Goal: Information Seeking & Learning: Learn about a topic

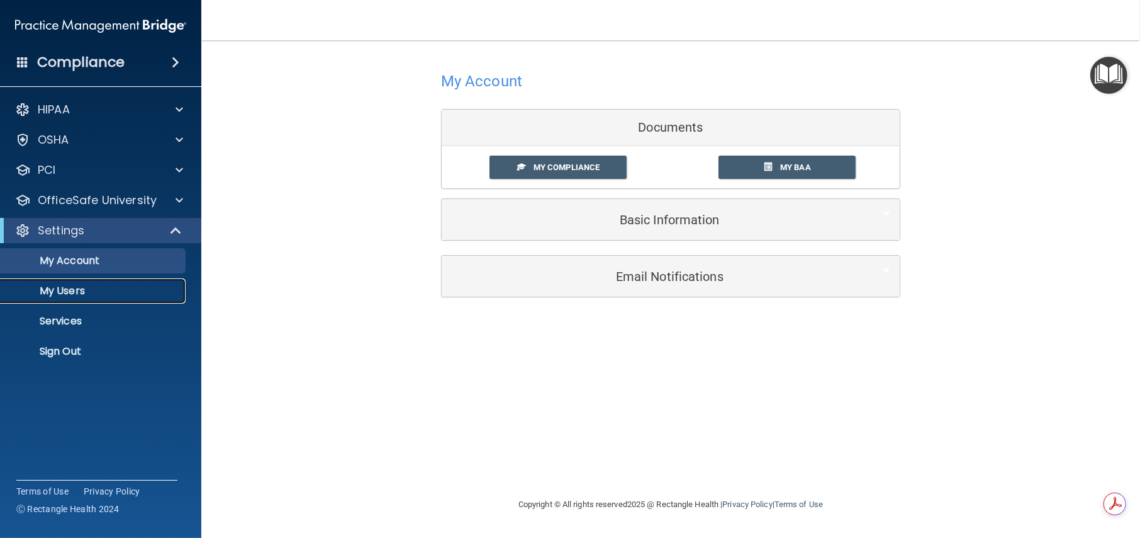
click at [79, 291] on p "My Users" at bounding box center [94, 290] width 172 height 13
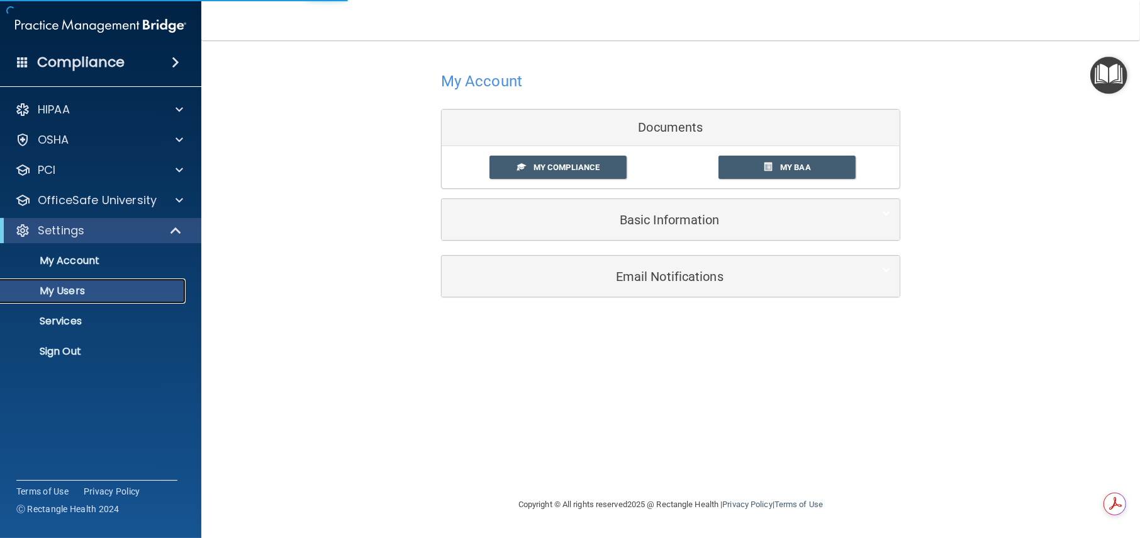
select select "20"
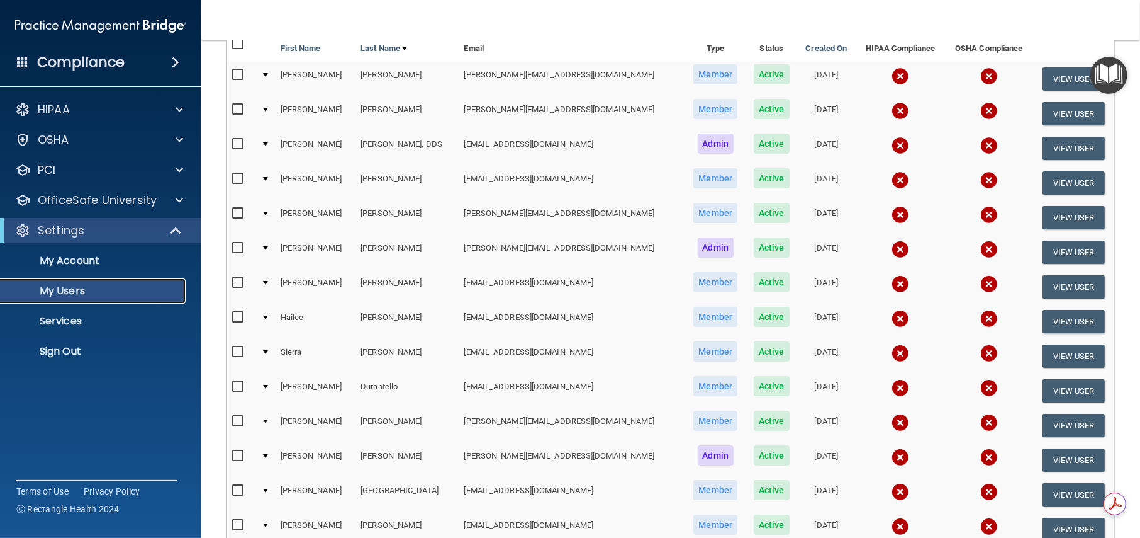
scroll to position [104, 0]
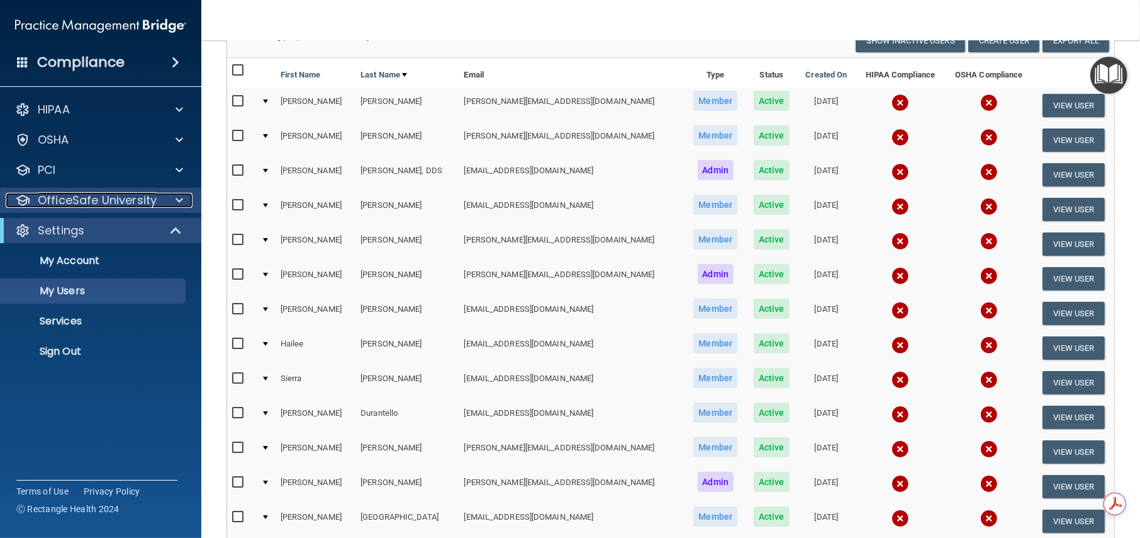
click at [149, 200] on p "OfficeSafe University" at bounding box center [97, 200] width 119 height 15
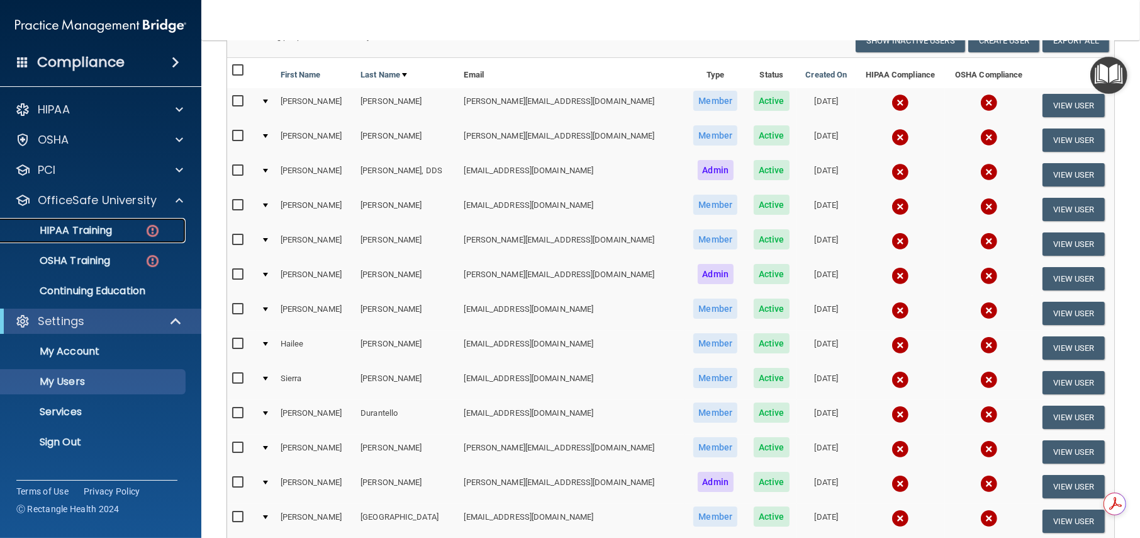
click at [98, 225] on p "HIPAA Training" at bounding box center [60, 230] width 104 height 13
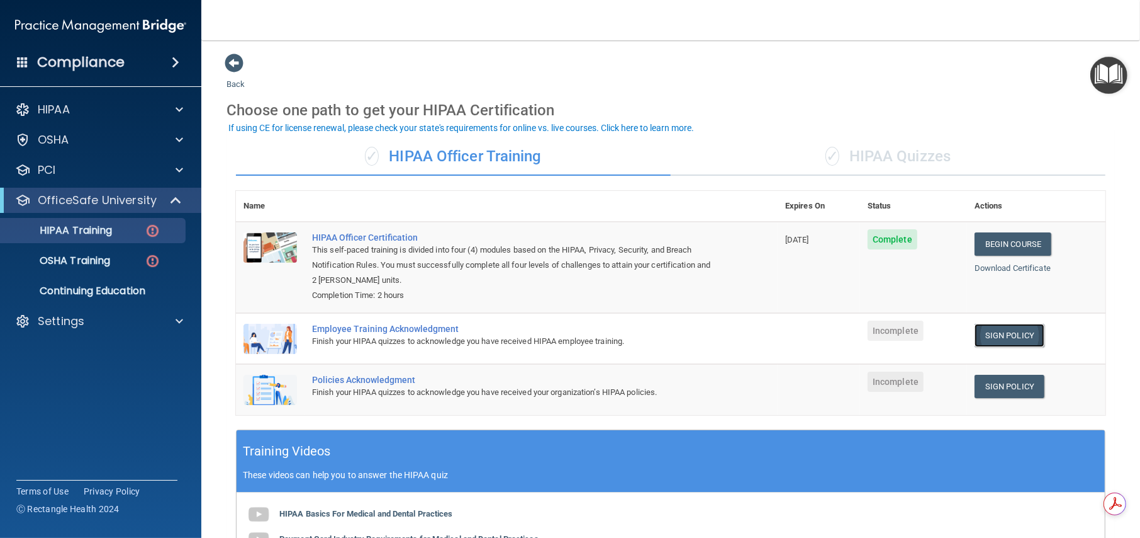
click at [1018, 336] on link "Sign Policy" at bounding box center [1010, 335] width 70 height 23
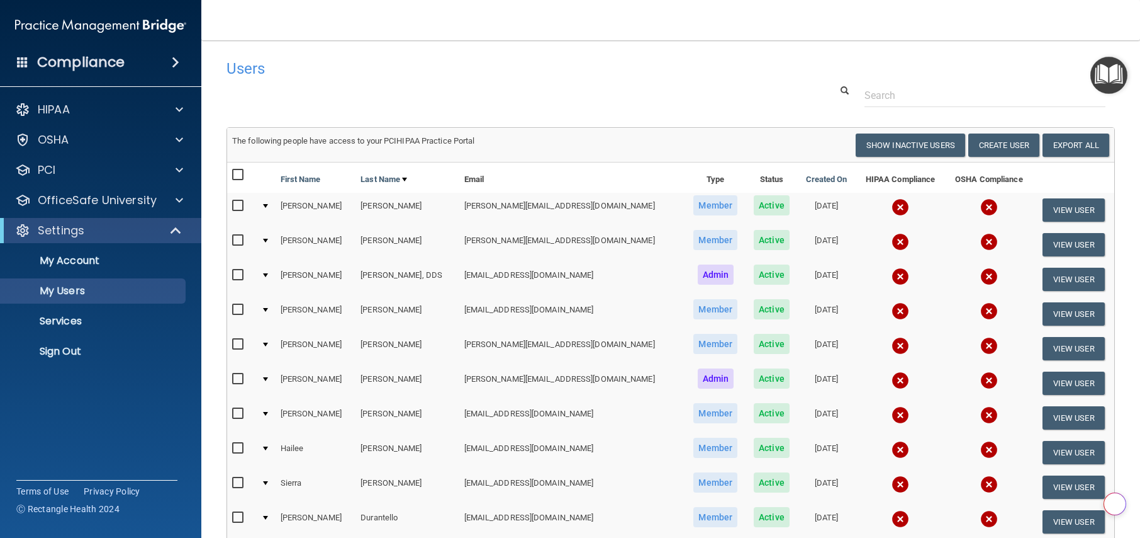
select select "20"
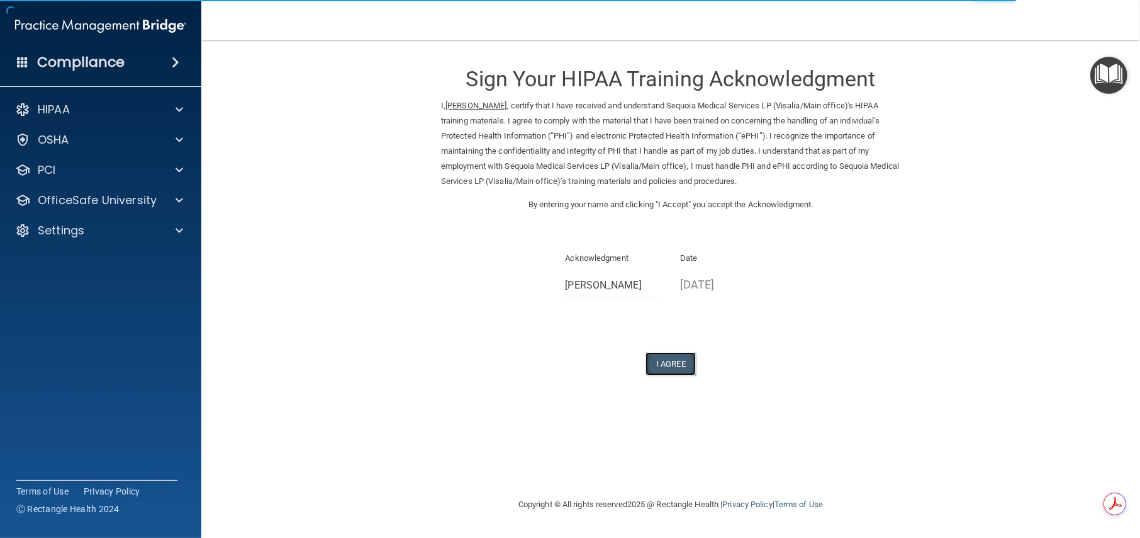
click at [671, 357] on button "I Agree" at bounding box center [671, 363] width 50 height 23
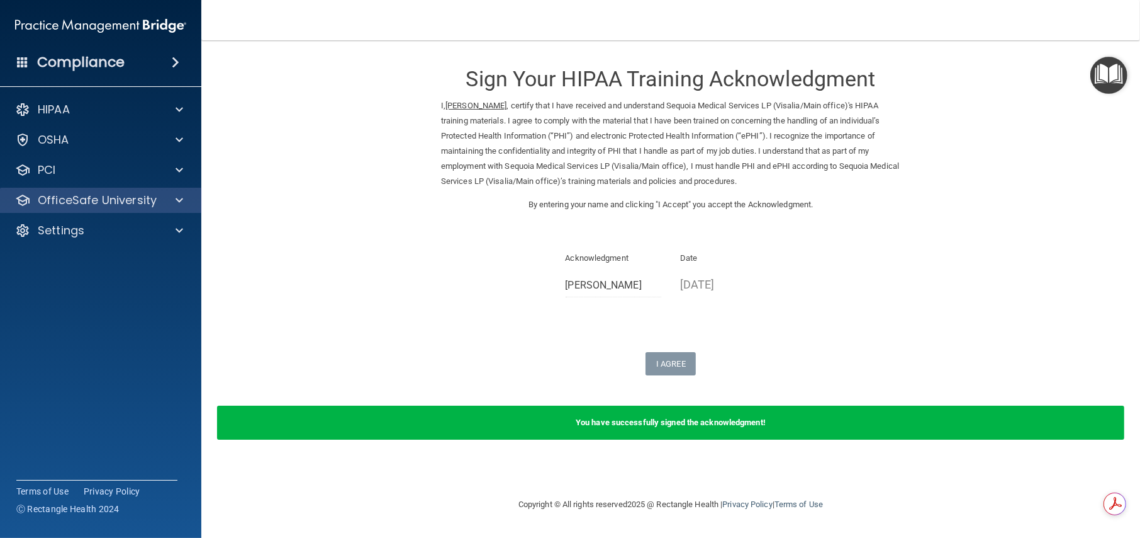
click at [101, 208] on div "OfficeSafe University" at bounding box center [101, 200] width 202 height 25
click at [110, 202] on p "OfficeSafe University" at bounding box center [97, 200] width 119 height 15
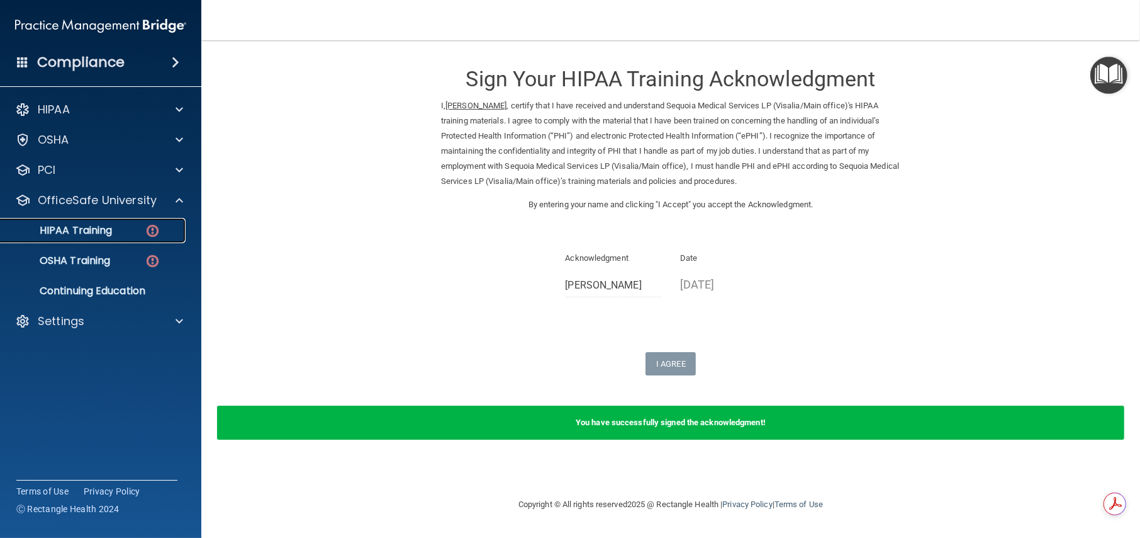
click at [87, 228] on p "HIPAA Training" at bounding box center [60, 230] width 104 height 13
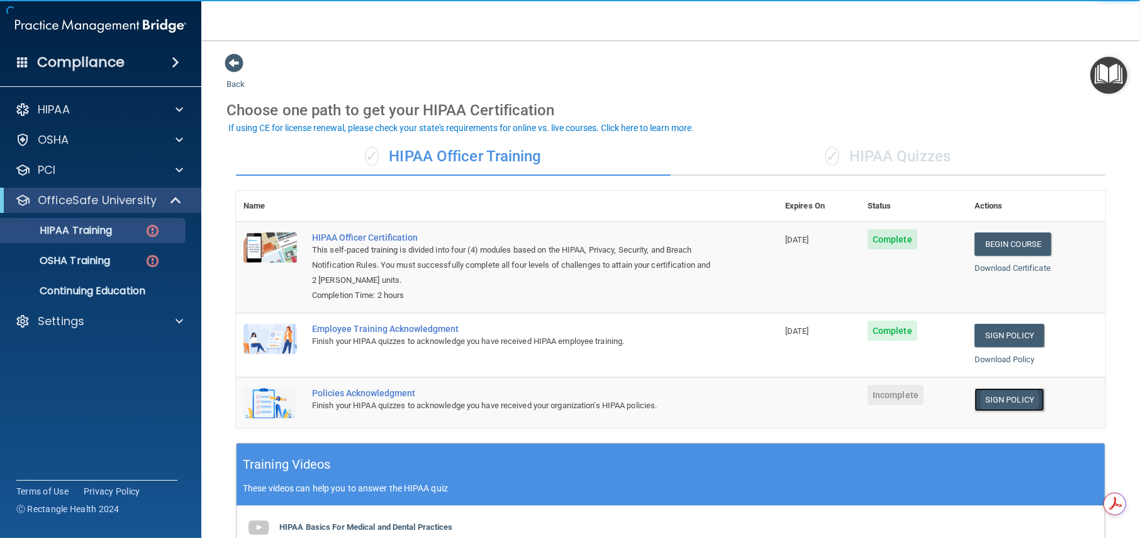
click at [1008, 400] on link "Sign Policy" at bounding box center [1010, 399] width 70 height 23
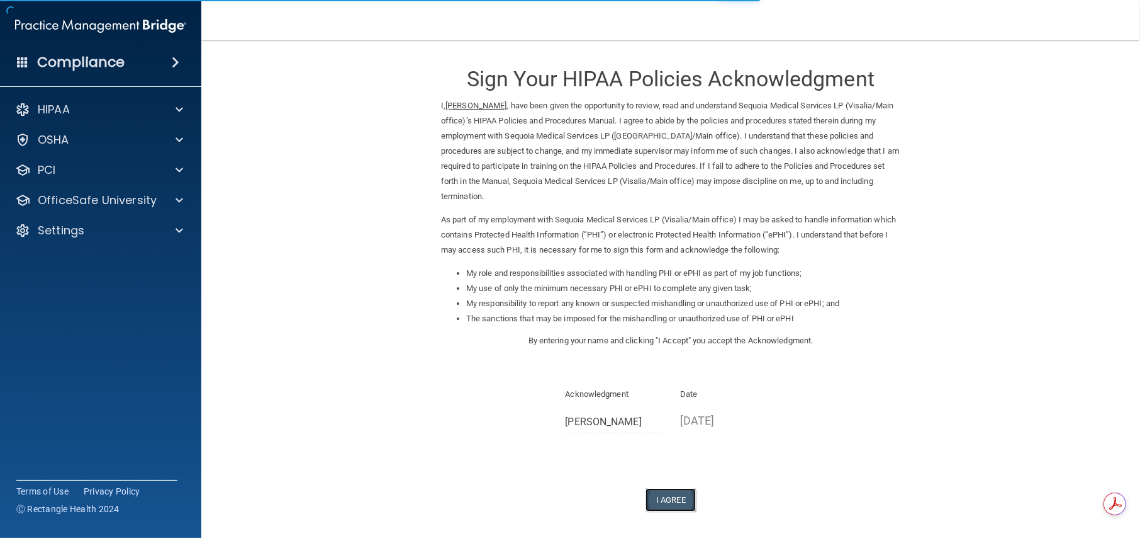
click at [673, 488] on button "I Agree" at bounding box center [671, 499] width 50 height 23
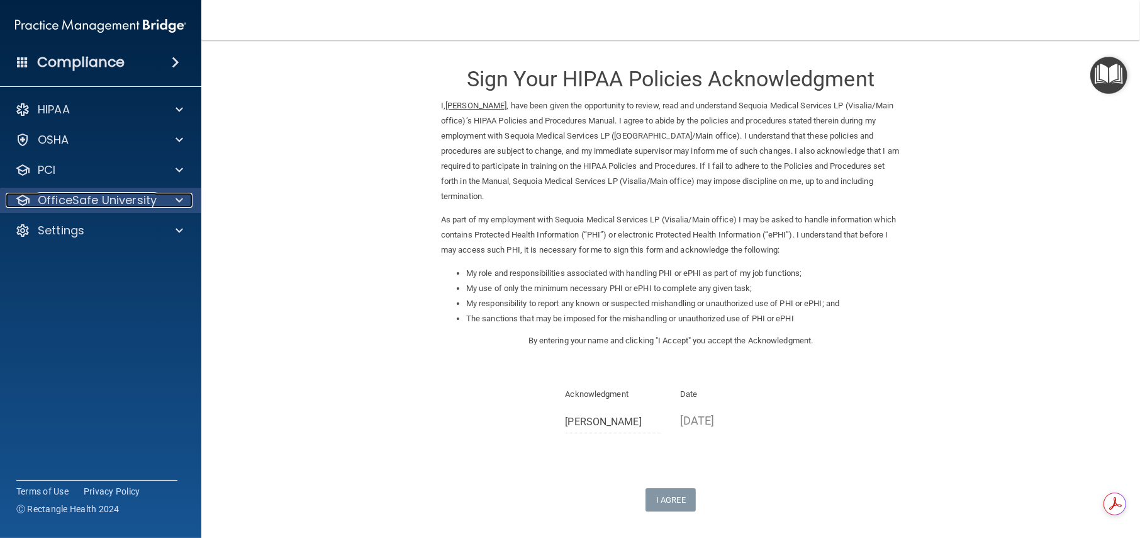
click at [101, 200] on p "OfficeSafe University" at bounding box center [97, 200] width 119 height 15
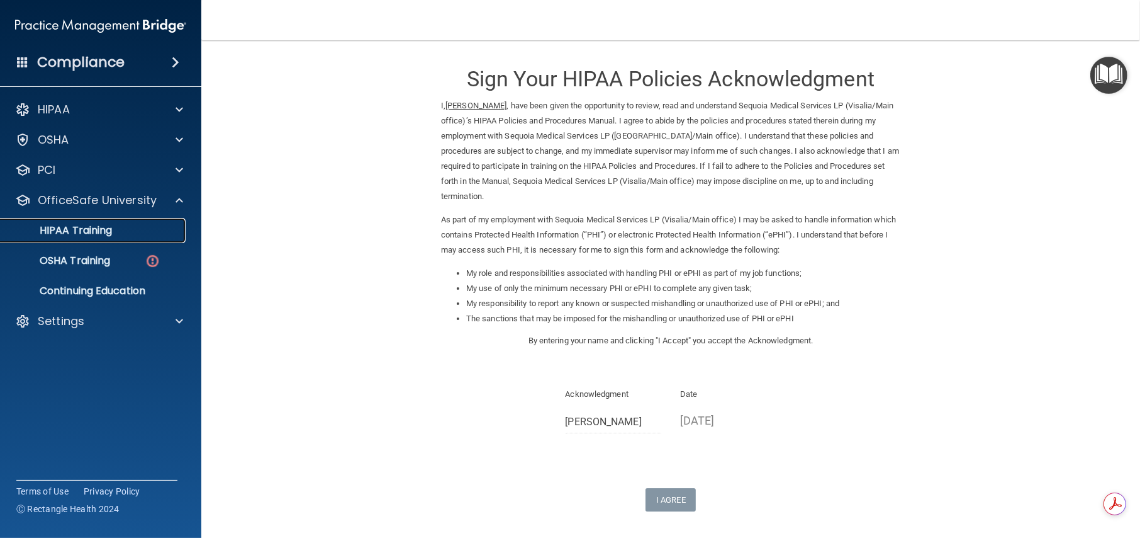
click at [88, 224] on p "HIPAA Training" at bounding box center [60, 230] width 104 height 13
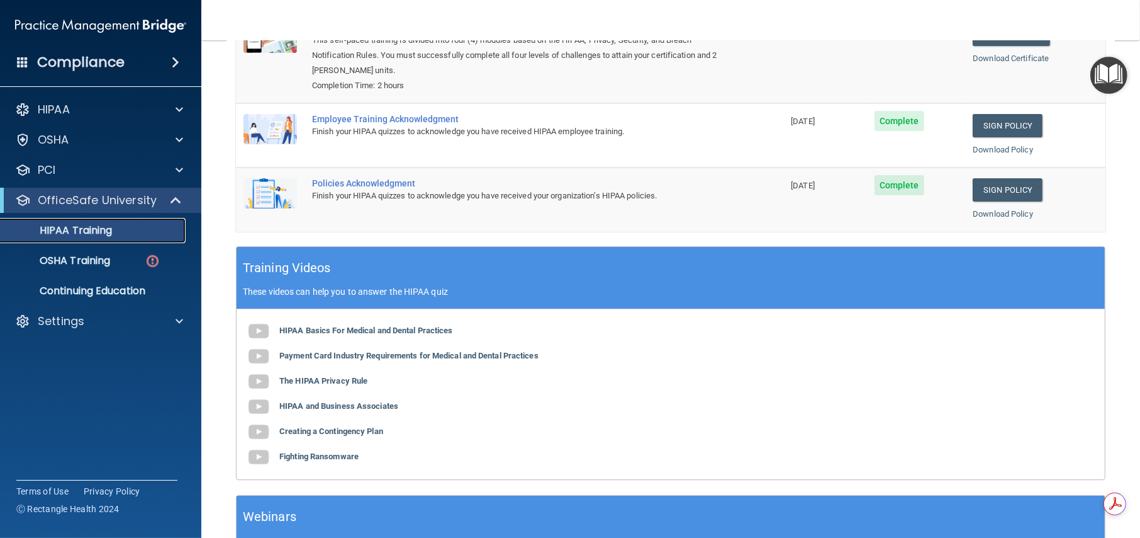
scroll to position [308, 0]
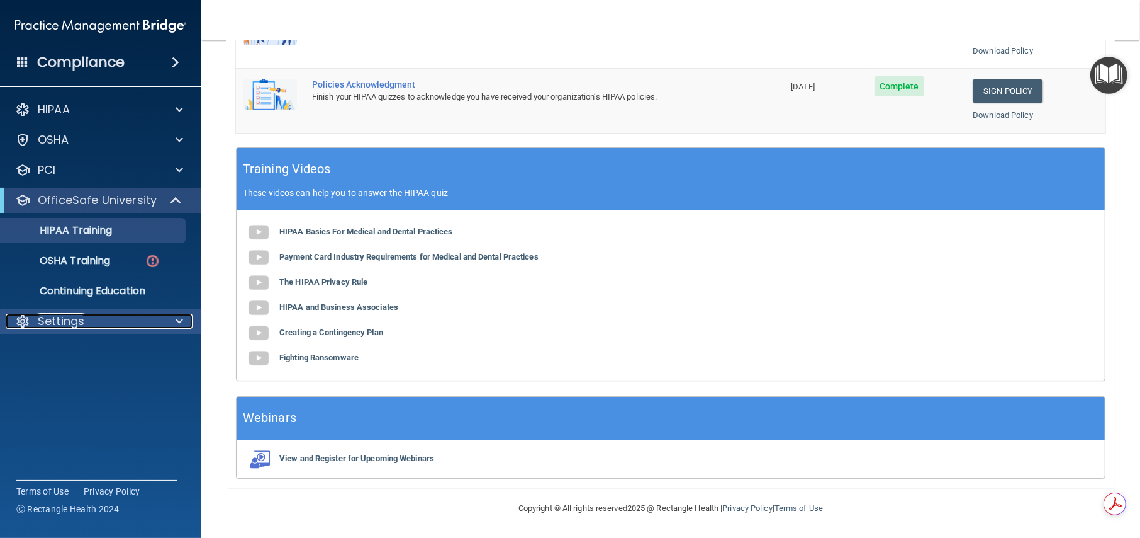
click at [104, 313] on div "Settings" at bounding box center [84, 320] width 156 height 15
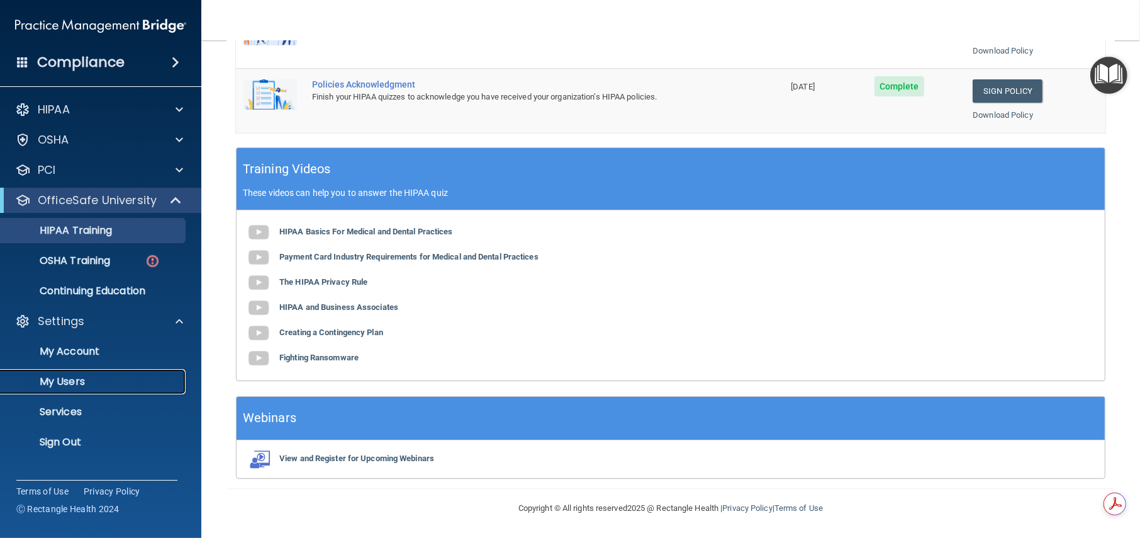
click at [84, 380] on p "My Users" at bounding box center [94, 381] width 172 height 13
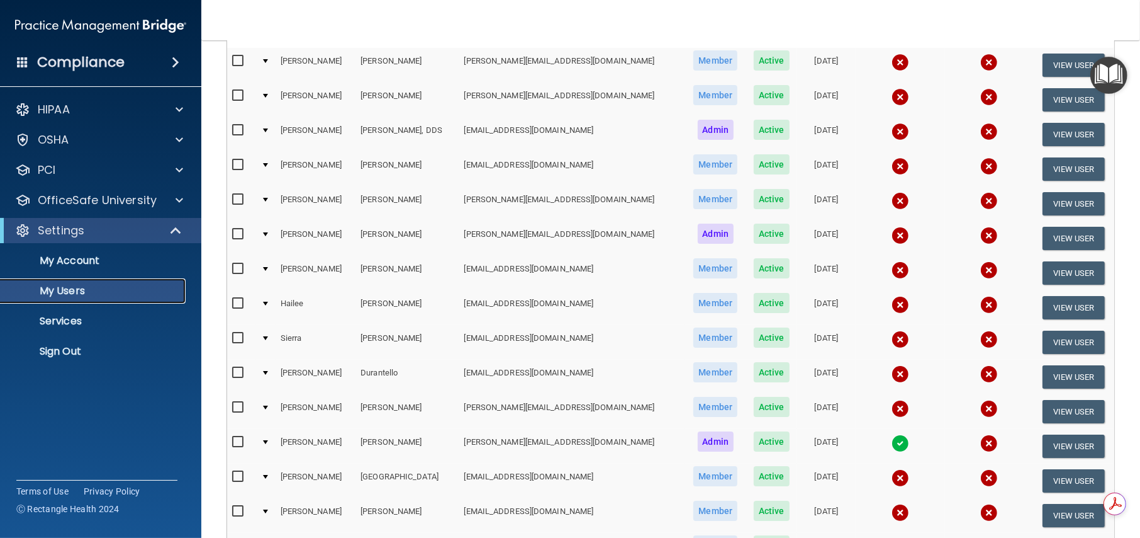
scroll to position [187, 0]
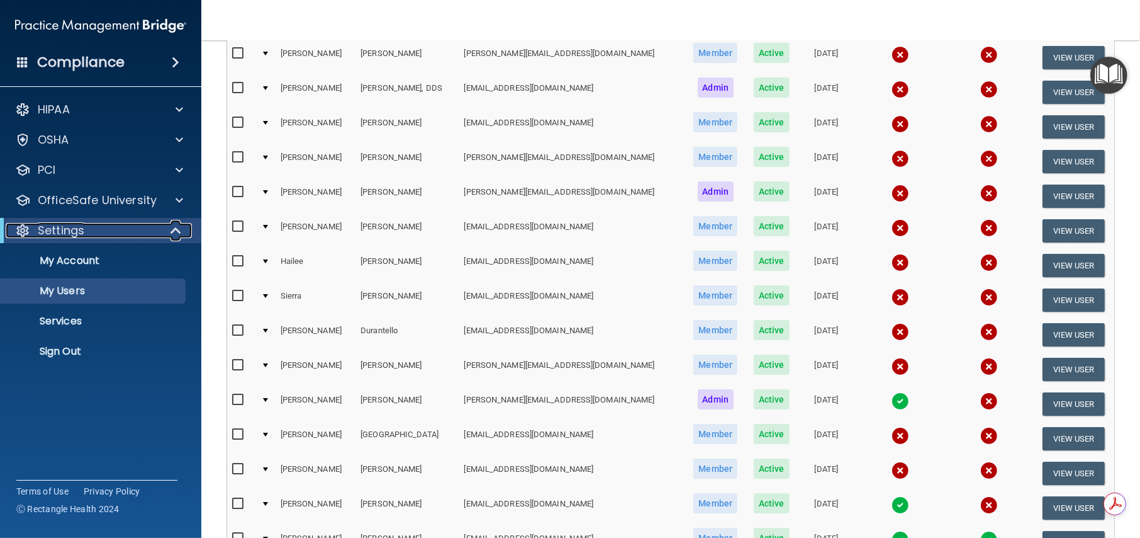
click at [178, 228] on span at bounding box center [177, 230] width 11 height 15
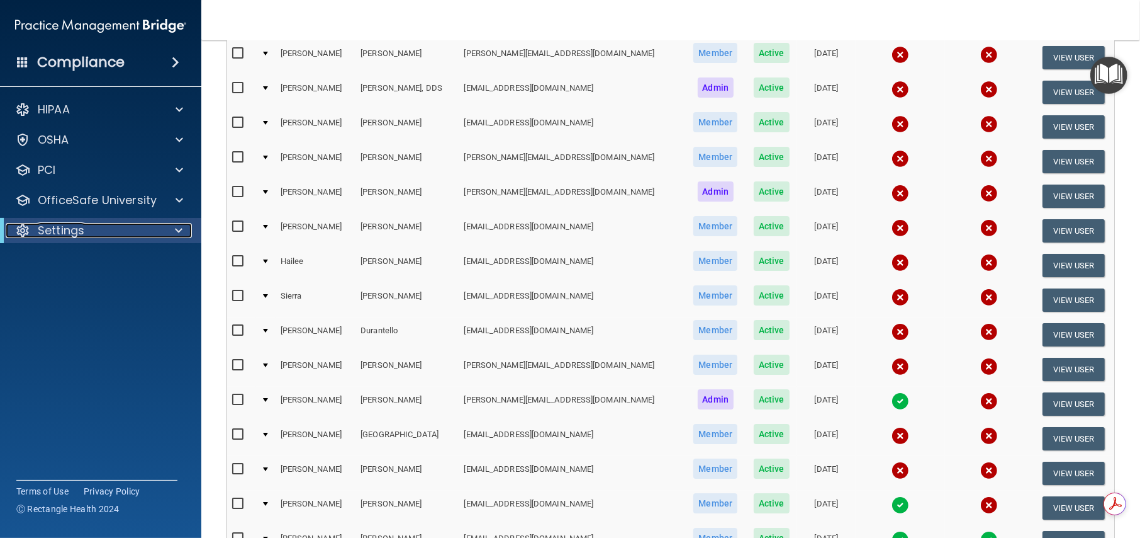
click at [90, 233] on div "Settings" at bounding box center [83, 230] width 155 height 15
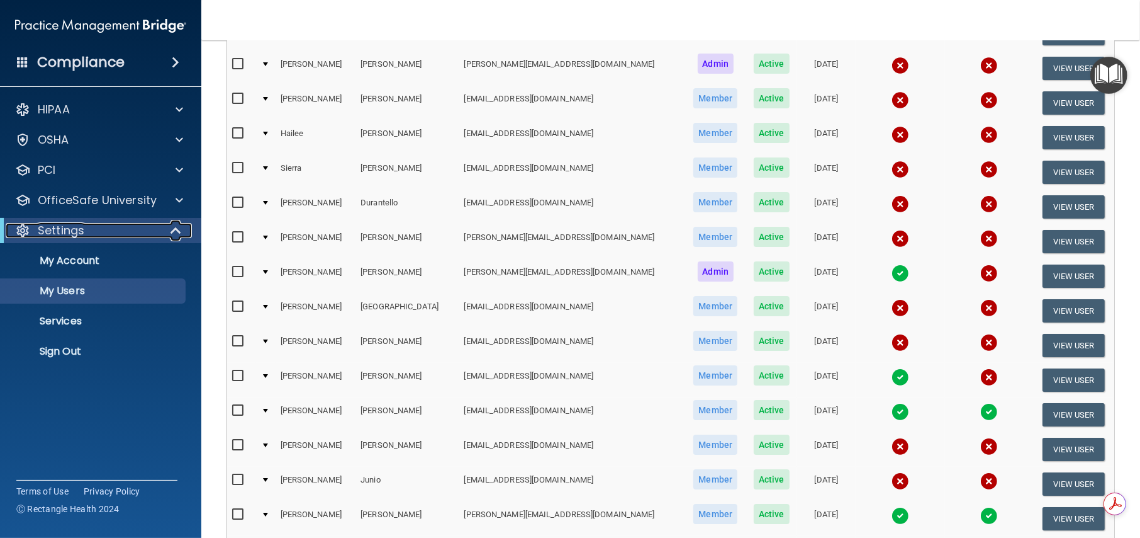
scroll to position [502, 0]
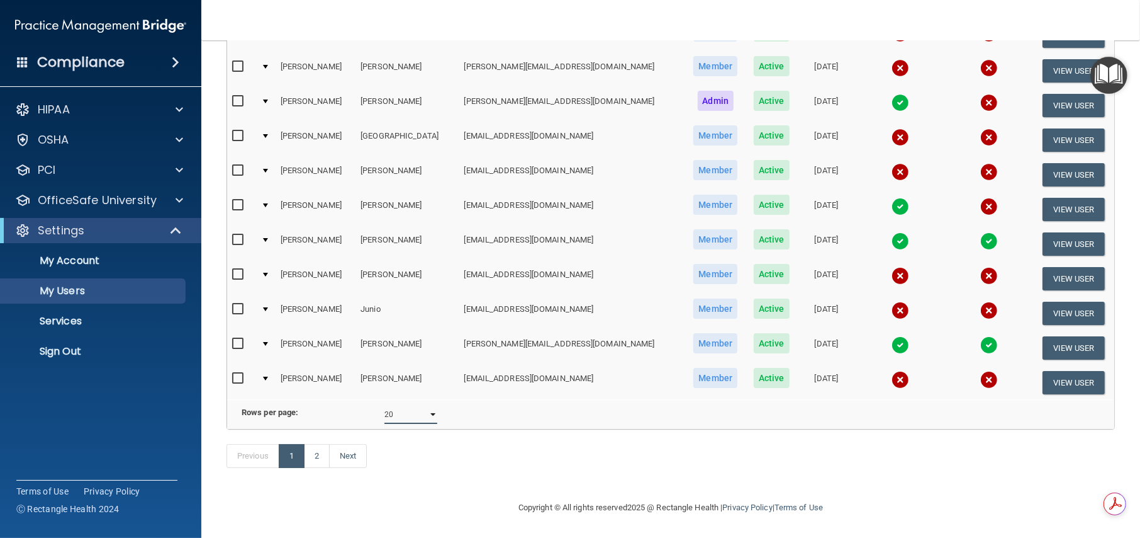
click at [430, 405] on select "10 20 30 40 all" at bounding box center [411, 414] width 53 height 19
select select "39"
click at [385, 405] on select "10 20 30 40 all" at bounding box center [411, 414] width 53 height 19
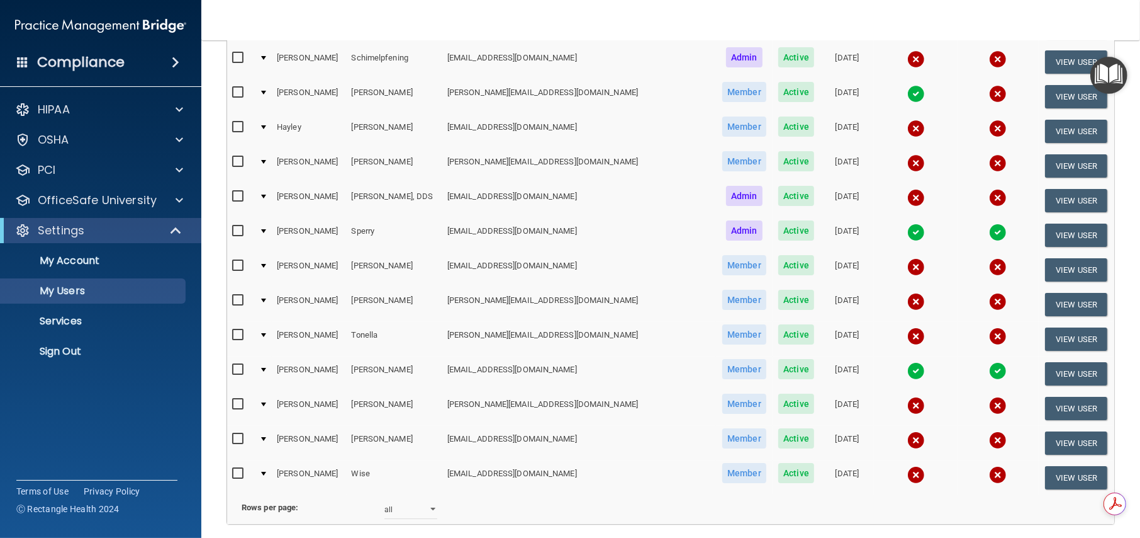
scroll to position [1049, 0]
click at [101, 201] on p "OfficeSafe University" at bounding box center [97, 200] width 119 height 15
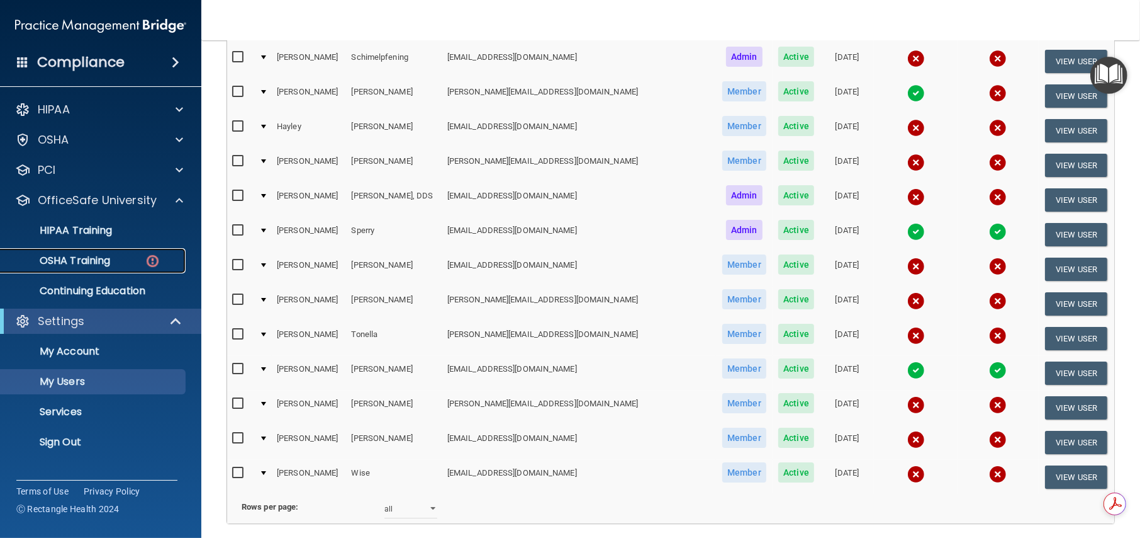
click at [90, 259] on p "OSHA Training" at bounding box center [59, 260] width 102 height 13
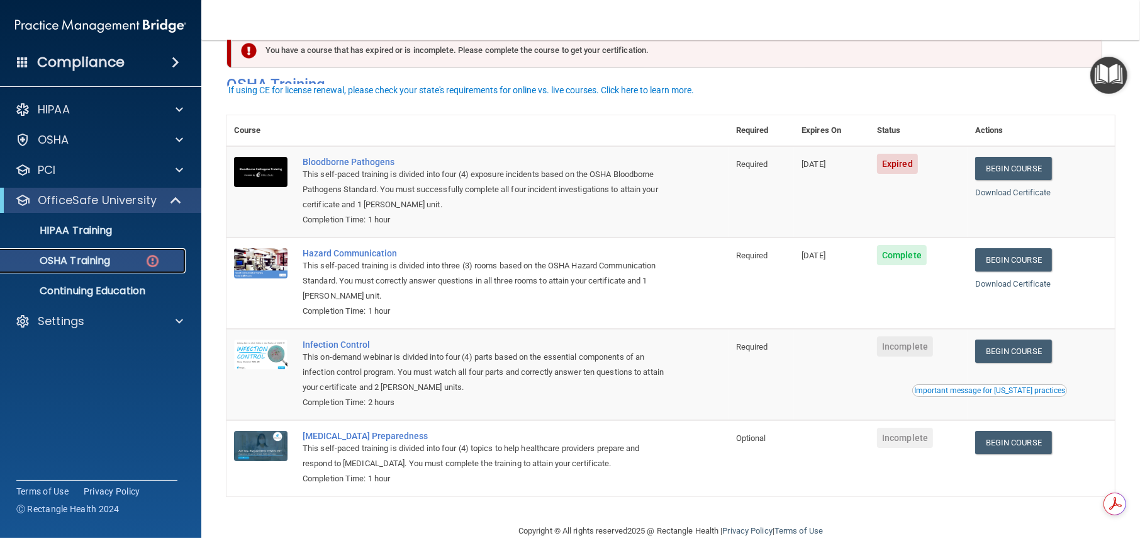
scroll to position [55, 0]
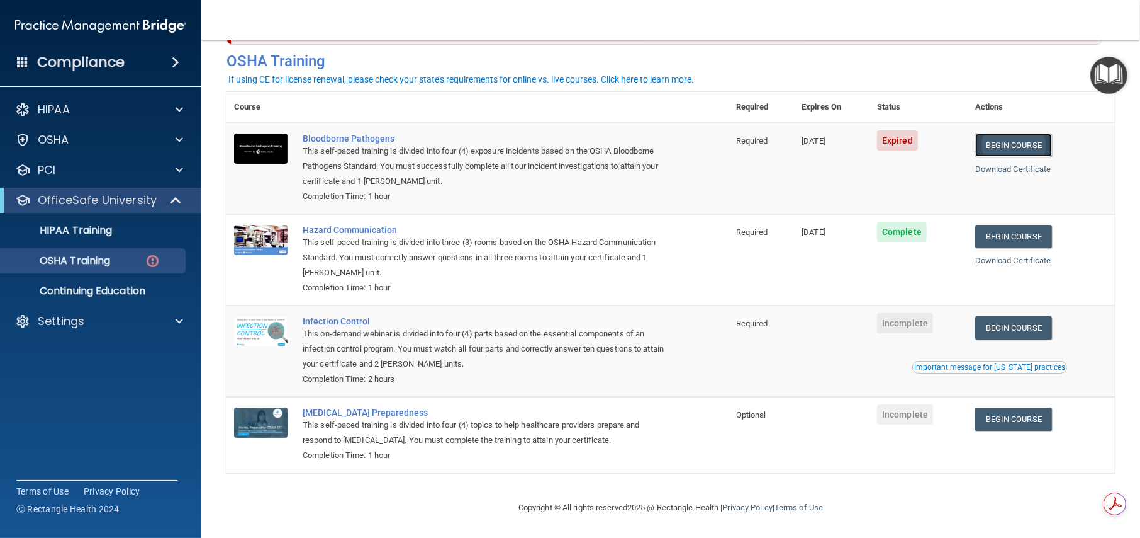
click at [1015, 142] on link "Begin Course" at bounding box center [1014, 144] width 77 height 23
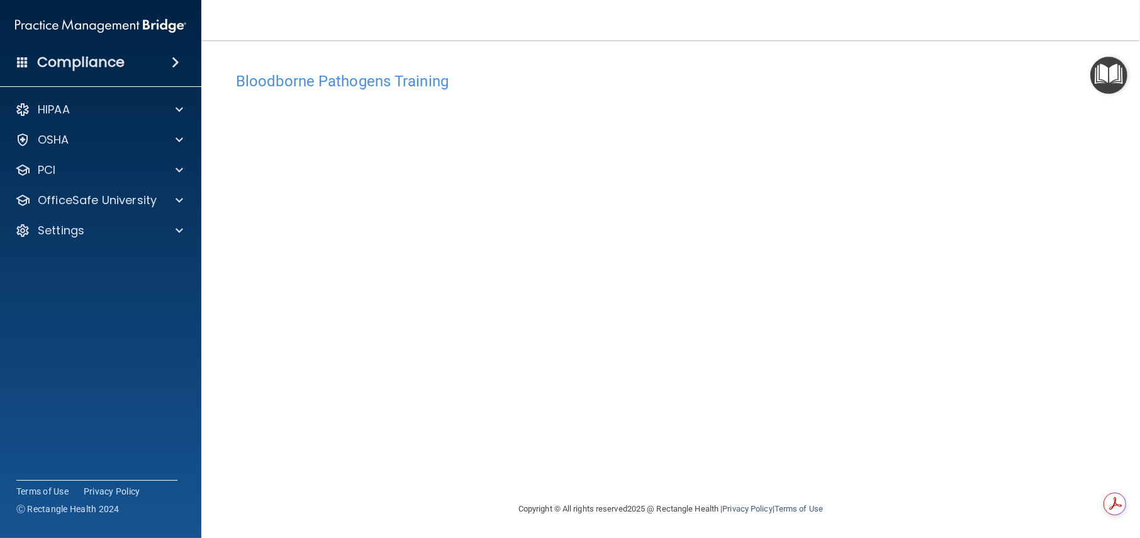
scroll to position [1, 0]
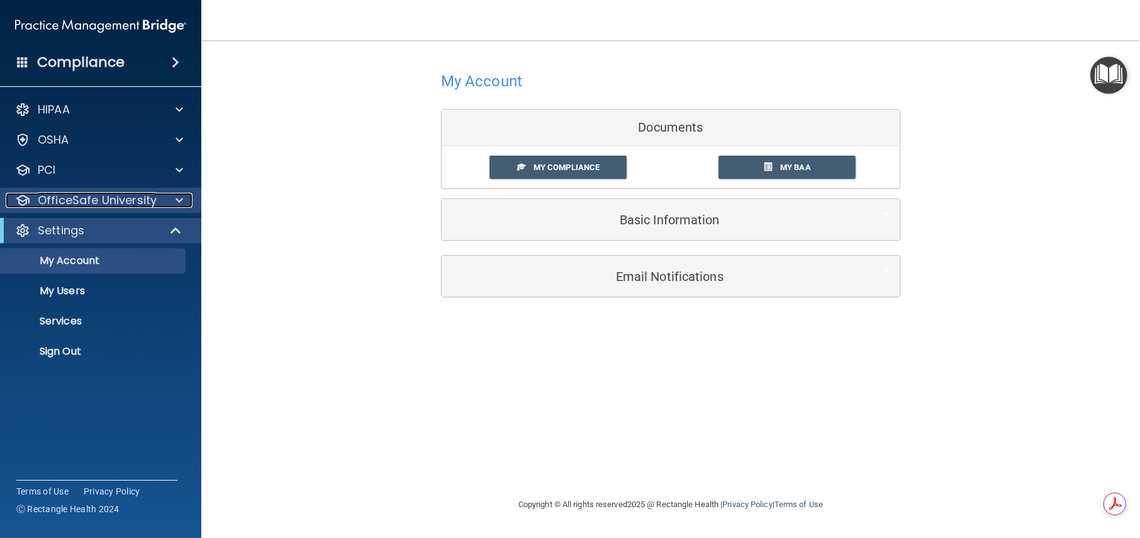
click at [136, 196] on p "OfficeSafe University" at bounding box center [97, 200] width 119 height 15
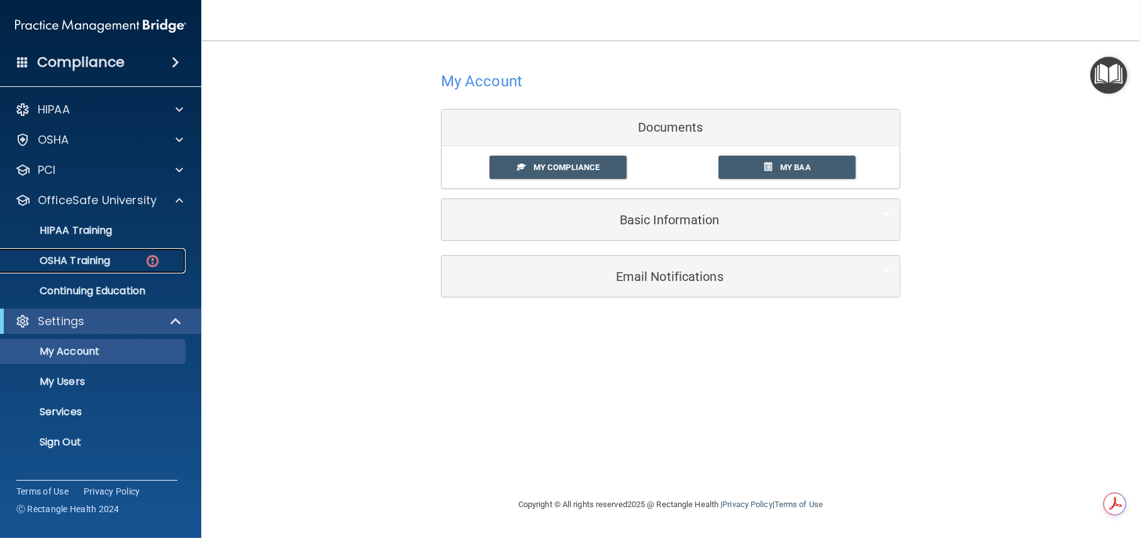
click at [98, 256] on p "OSHA Training" at bounding box center [59, 260] width 102 height 13
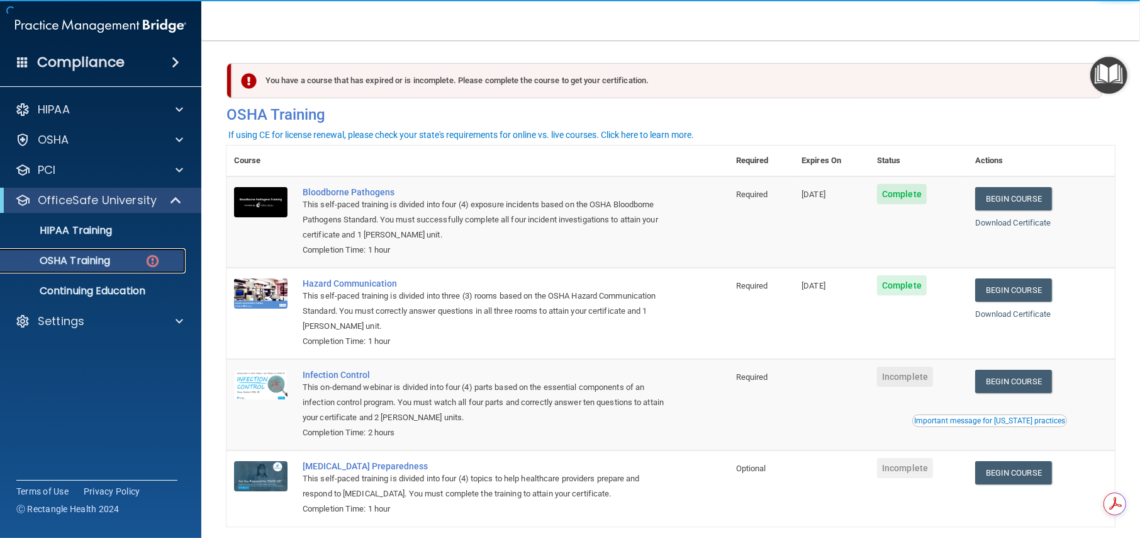
scroll to position [55, 0]
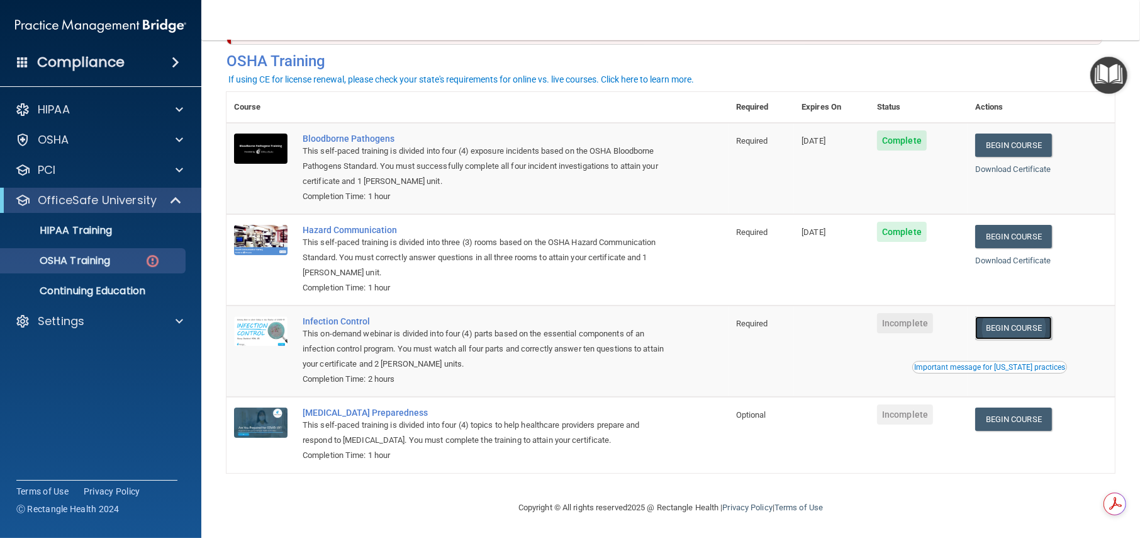
click at [1018, 325] on link "Begin Course" at bounding box center [1014, 327] width 77 height 23
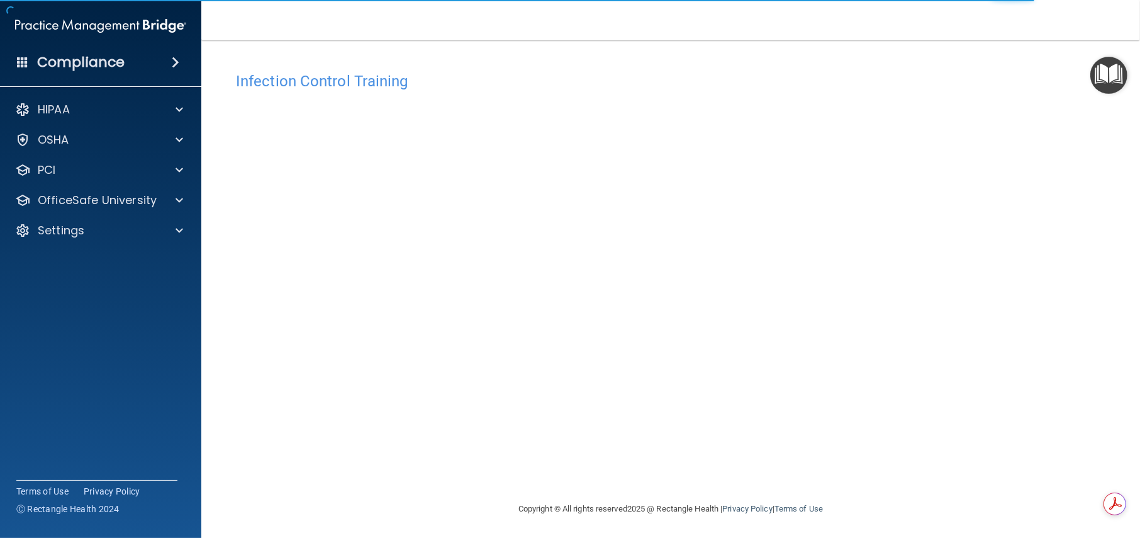
scroll to position [1, 0]
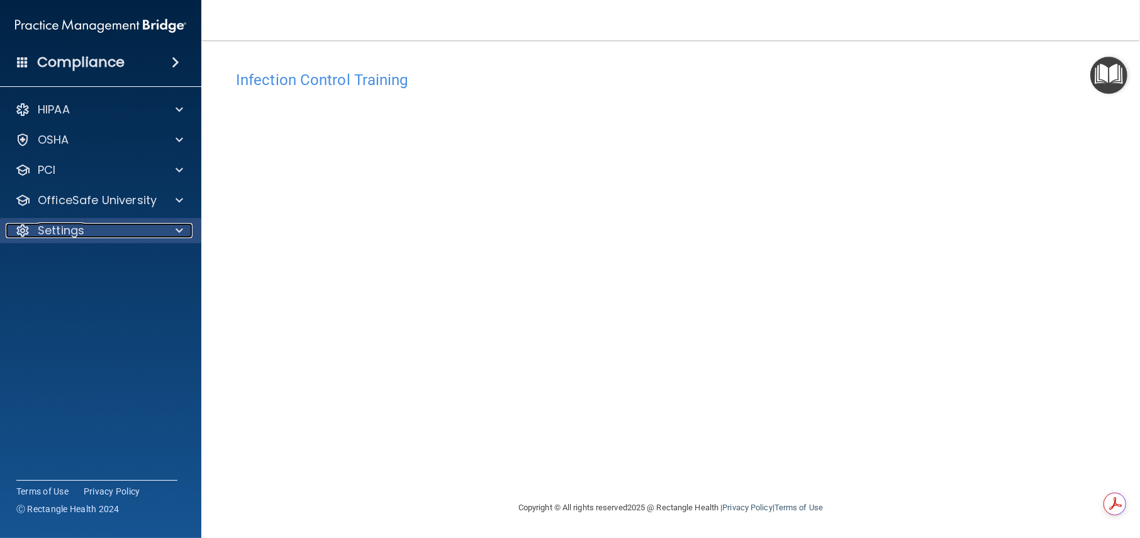
click at [147, 227] on div "Settings" at bounding box center [84, 230] width 156 height 15
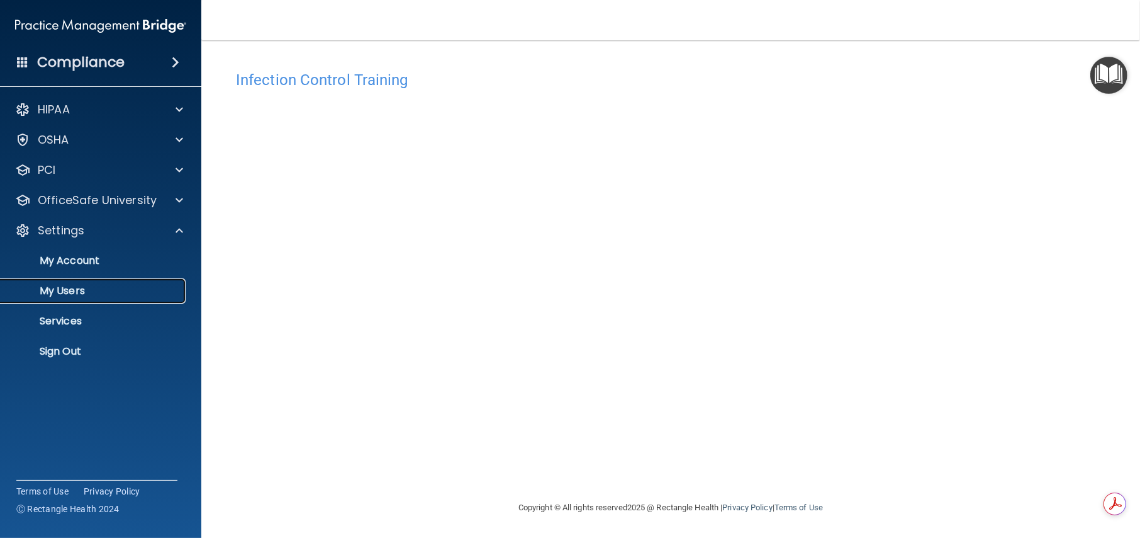
click at [60, 291] on p "My Users" at bounding box center [94, 290] width 172 height 13
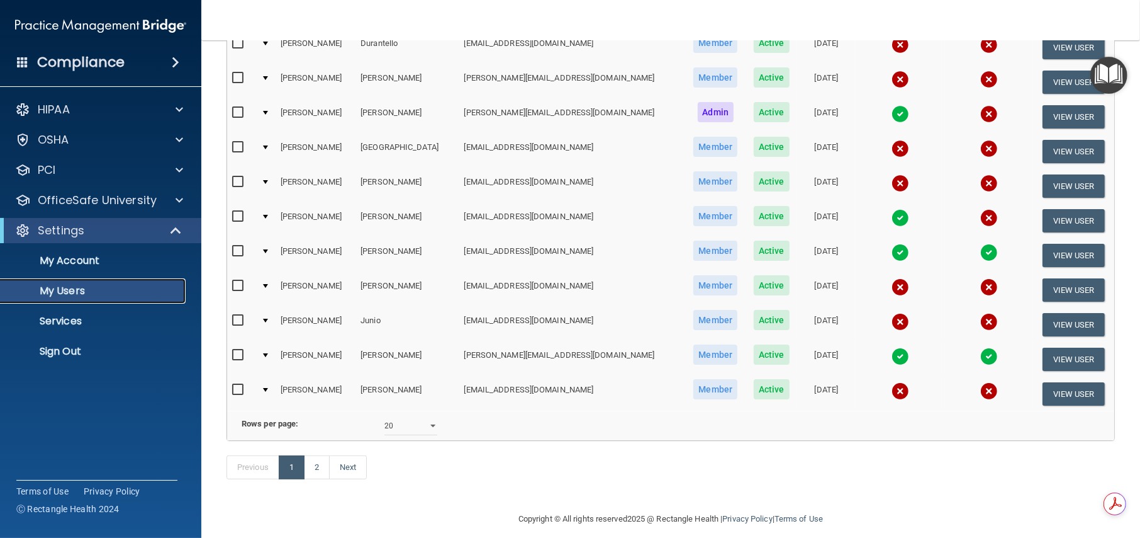
scroll to position [502, 0]
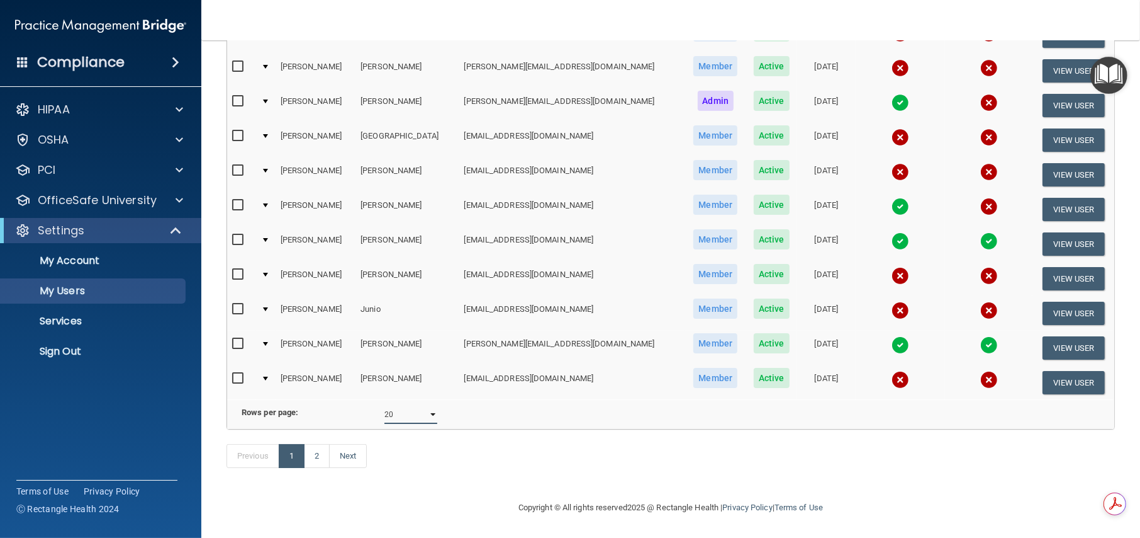
click at [427, 407] on select "10 20 30 40 all" at bounding box center [411, 414] width 53 height 19
select select "39"
click at [385, 405] on select "10 20 30 40 all" at bounding box center [411, 414] width 53 height 19
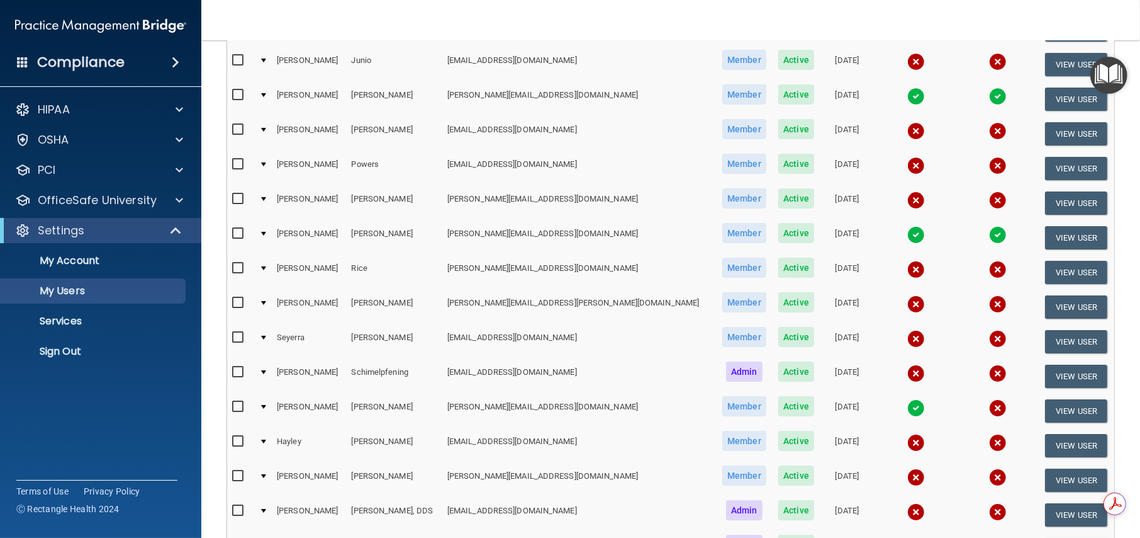
scroll to position [839, 0]
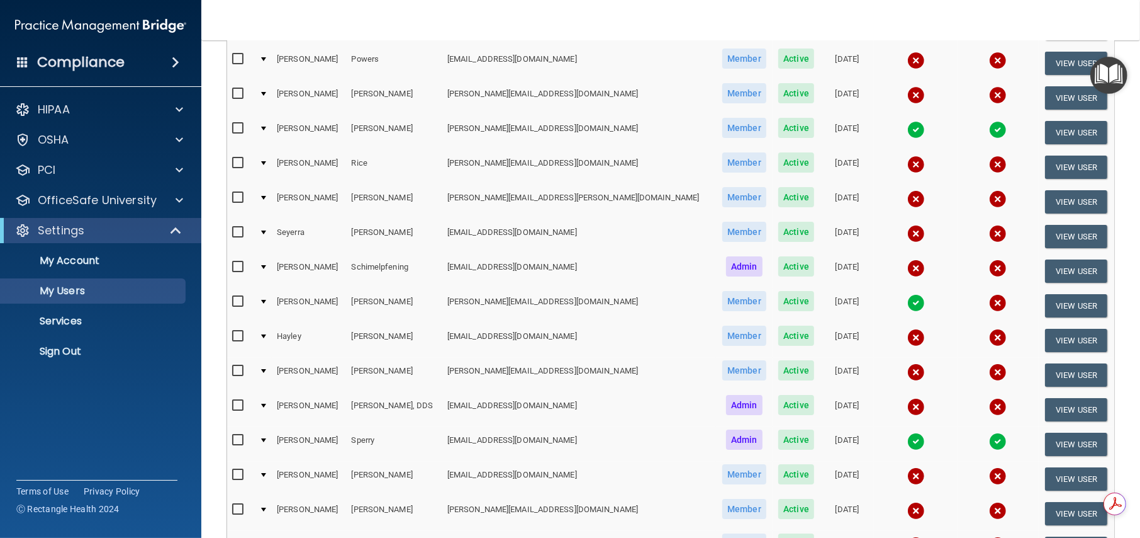
click at [230, 257] on td at bounding box center [240, 271] width 27 height 35
click at [240, 262] on input "checkbox" at bounding box center [239, 267] width 14 height 10
checkbox input "true"
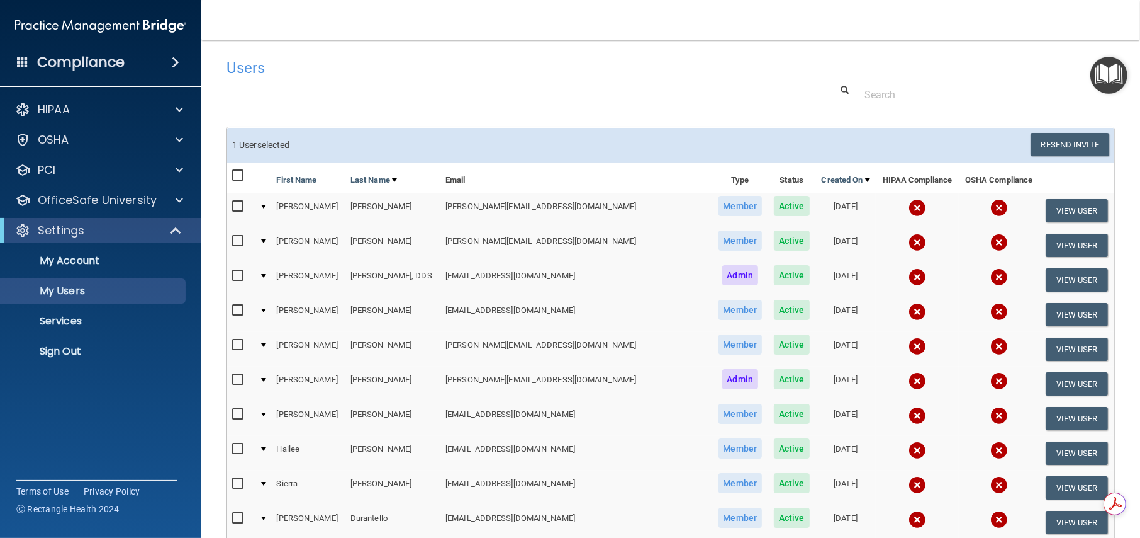
scroll to position [0, 0]
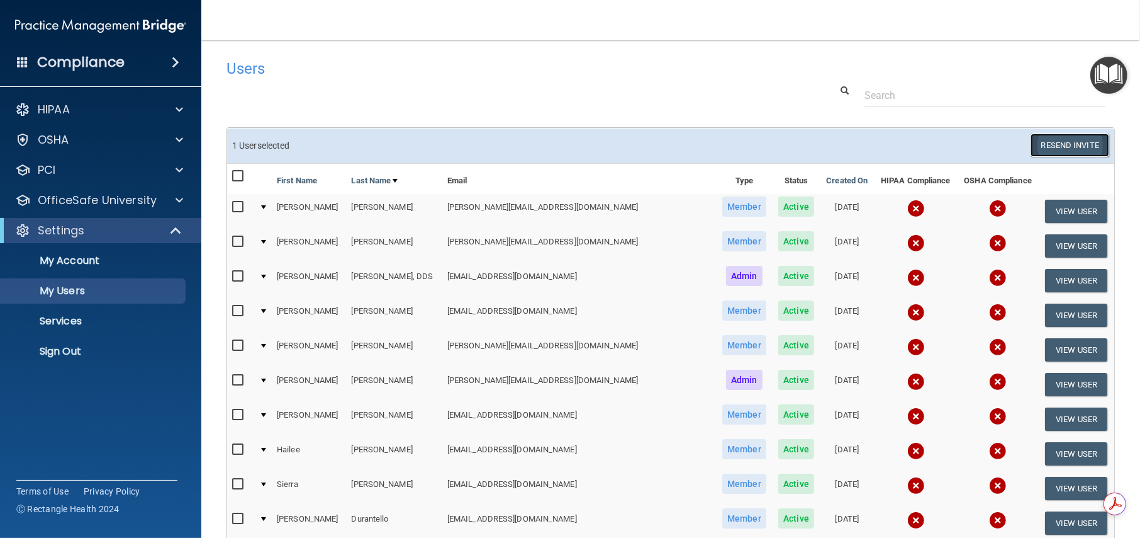
click at [1050, 142] on button "Resend Invite" at bounding box center [1070, 144] width 79 height 23
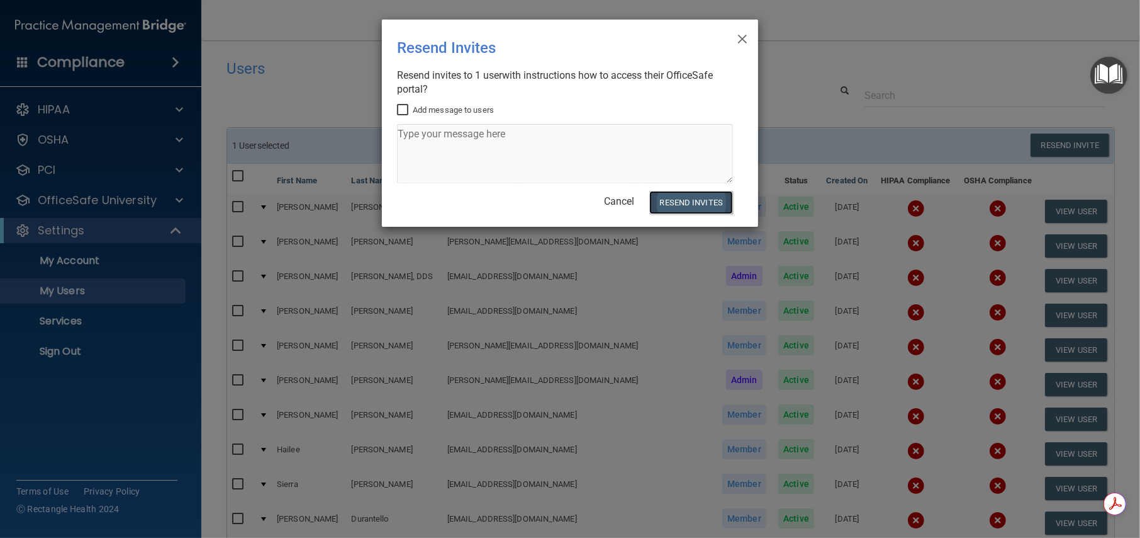
click at [701, 198] on button "Resend Invites" at bounding box center [692, 202] width 84 height 23
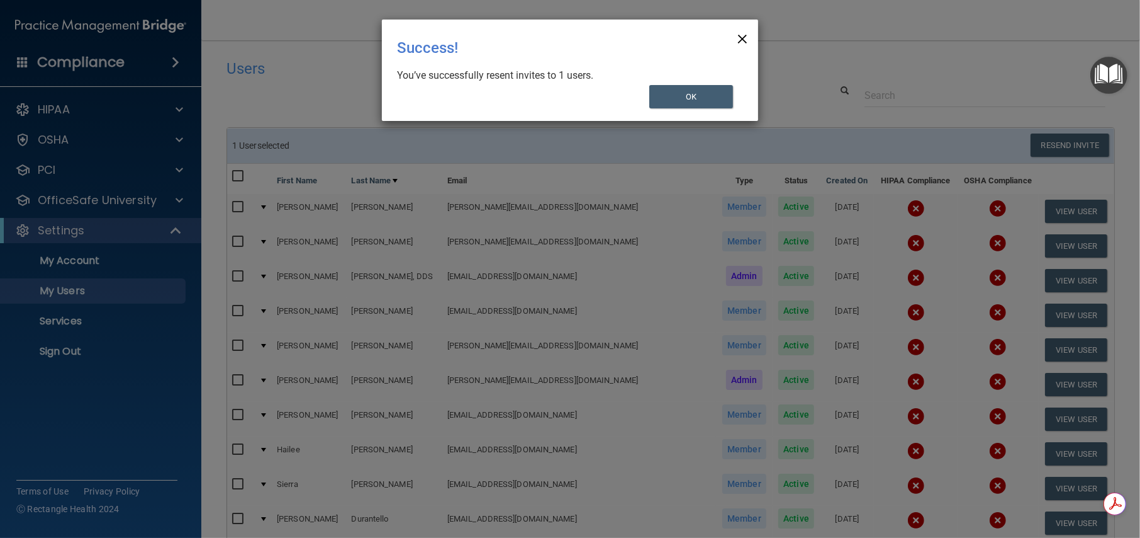
click at [747, 39] on span "×" at bounding box center [742, 37] width 11 height 25
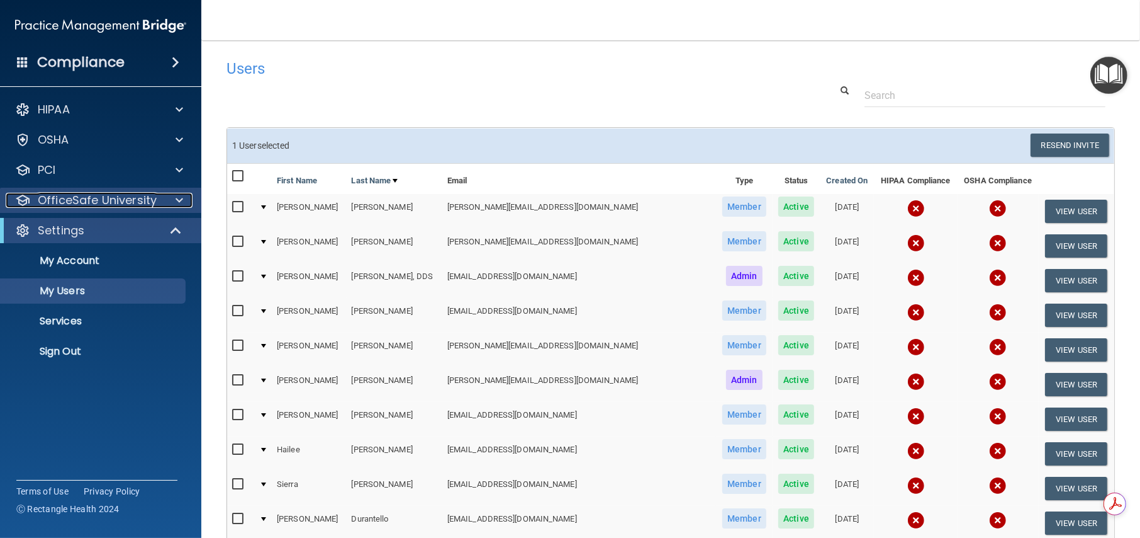
click at [162, 197] on div at bounding box center [177, 200] width 31 height 15
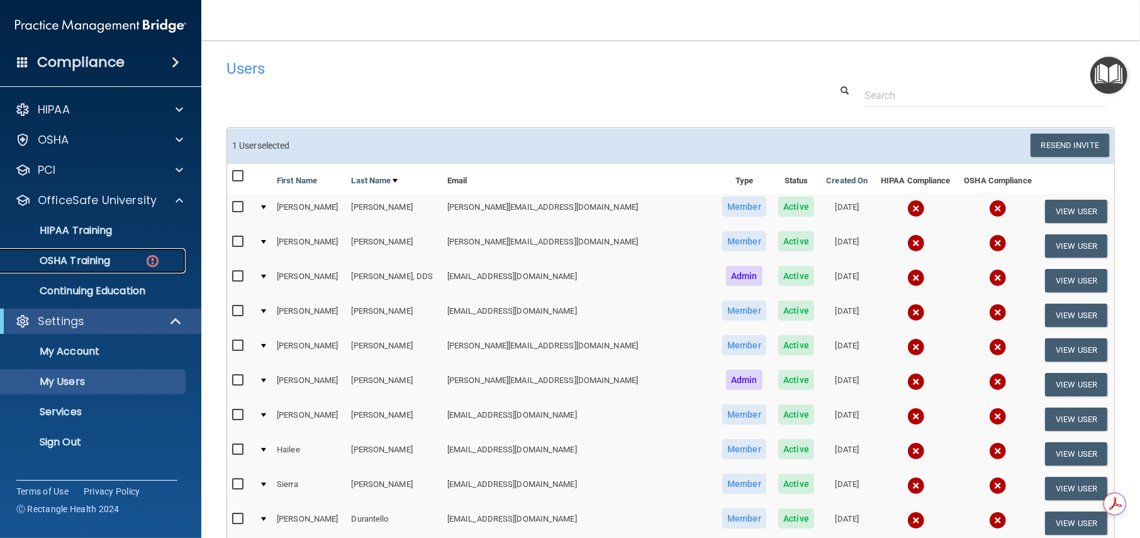
click at [127, 252] on link "OSHA Training" at bounding box center [86, 260] width 198 height 25
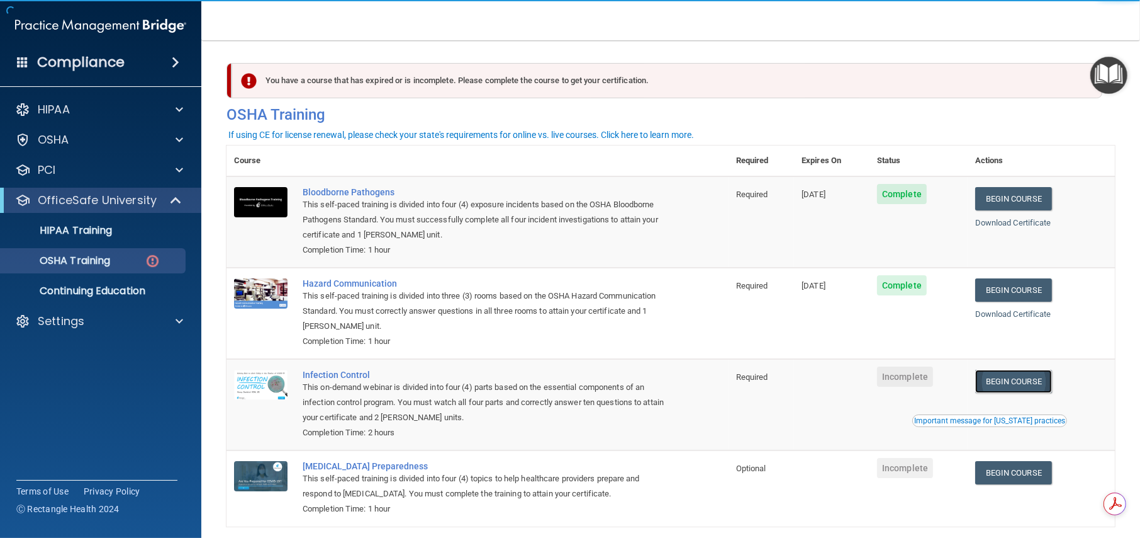
click at [1005, 380] on link "Begin Course" at bounding box center [1014, 380] width 77 height 23
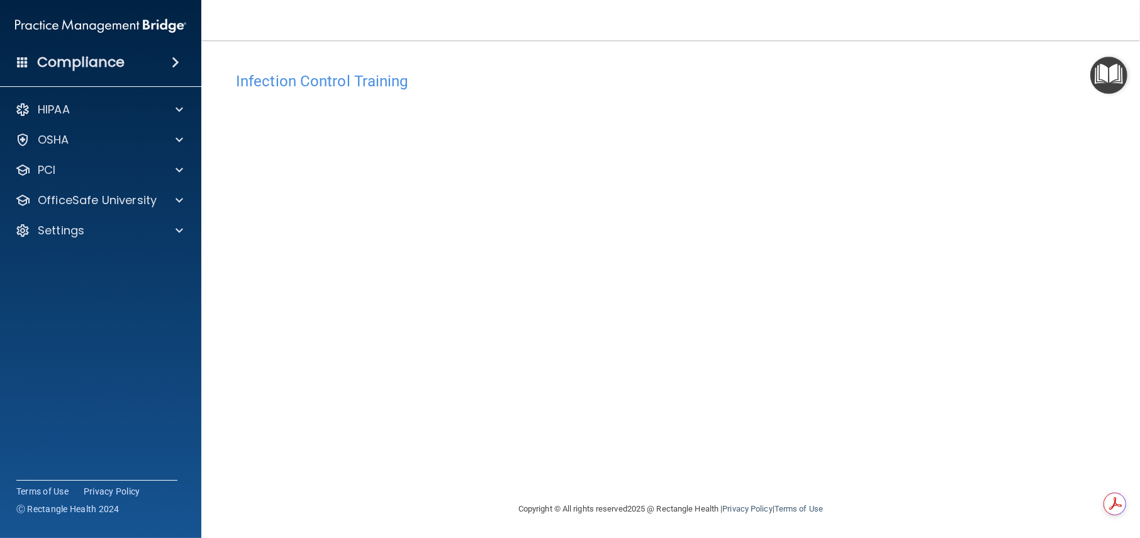
scroll to position [1, 0]
click at [110, 193] on p "OfficeSafe University" at bounding box center [97, 200] width 119 height 15
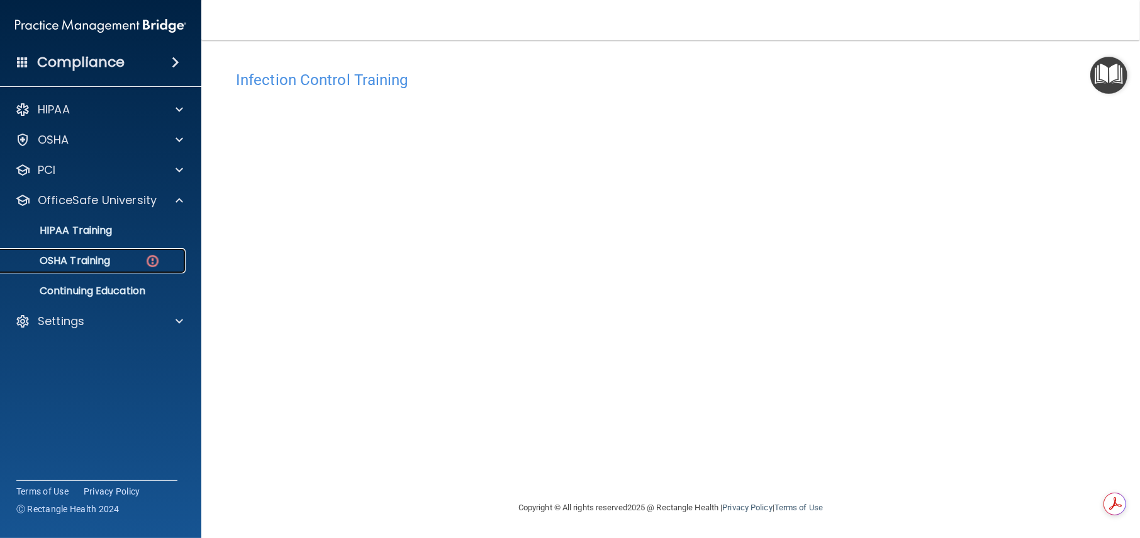
click at [87, 260] on p "OSHA Training" at bounding box center [59, 260] width 102 height 13
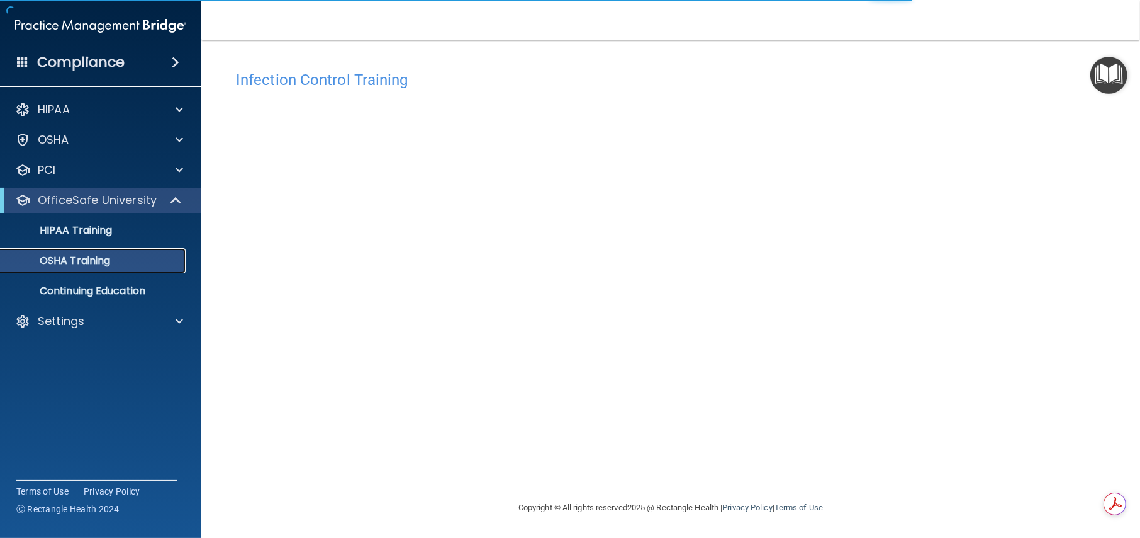
scroll to position [21, 0]
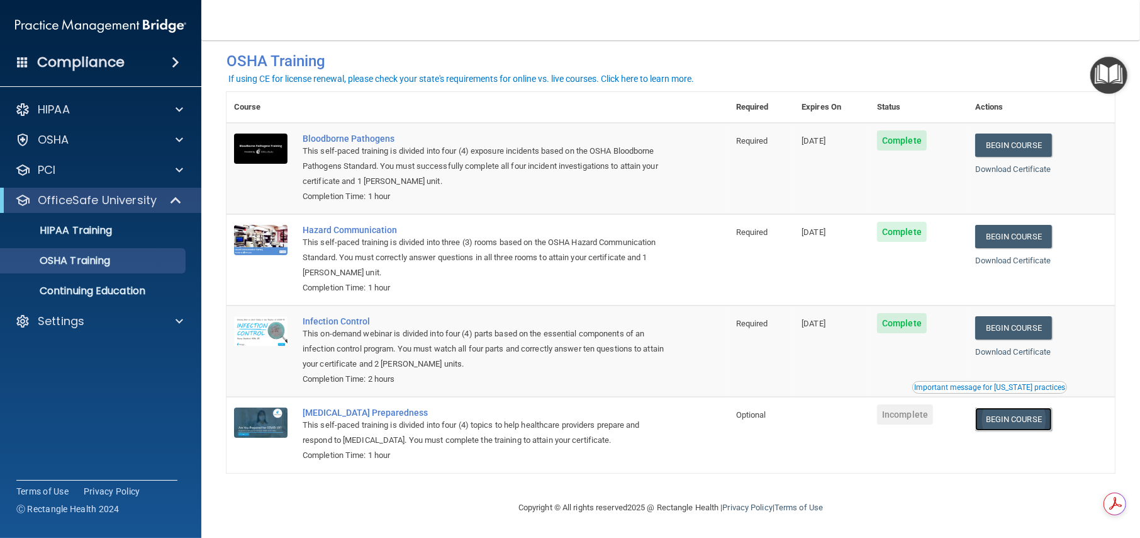
click at [1019, 422] on link "Begin Course" at bounding box center [1014, 418] width 77 height 23
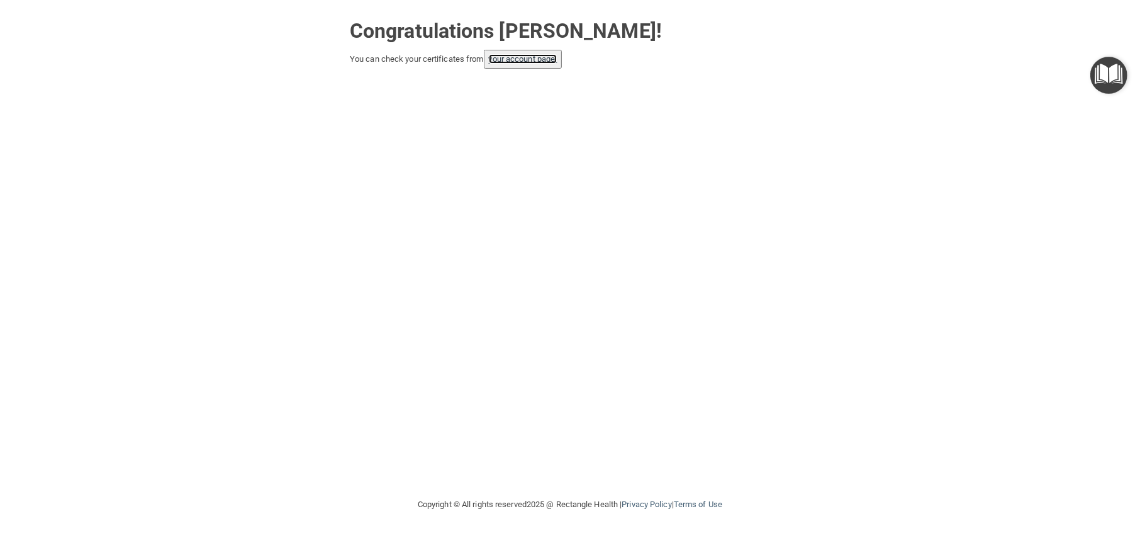
click at [536, 60] on link "your account page!" at bounding box center [523, 58] width 69 height 9
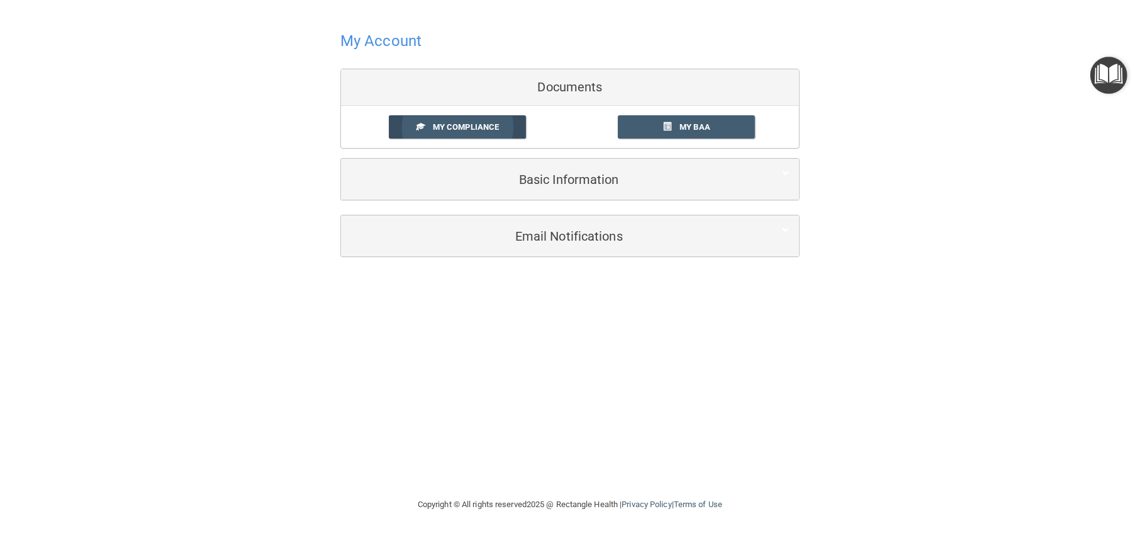
click at [462, 125] on span "My Compliance" at bounding box center [466, 126] width 66 height 9
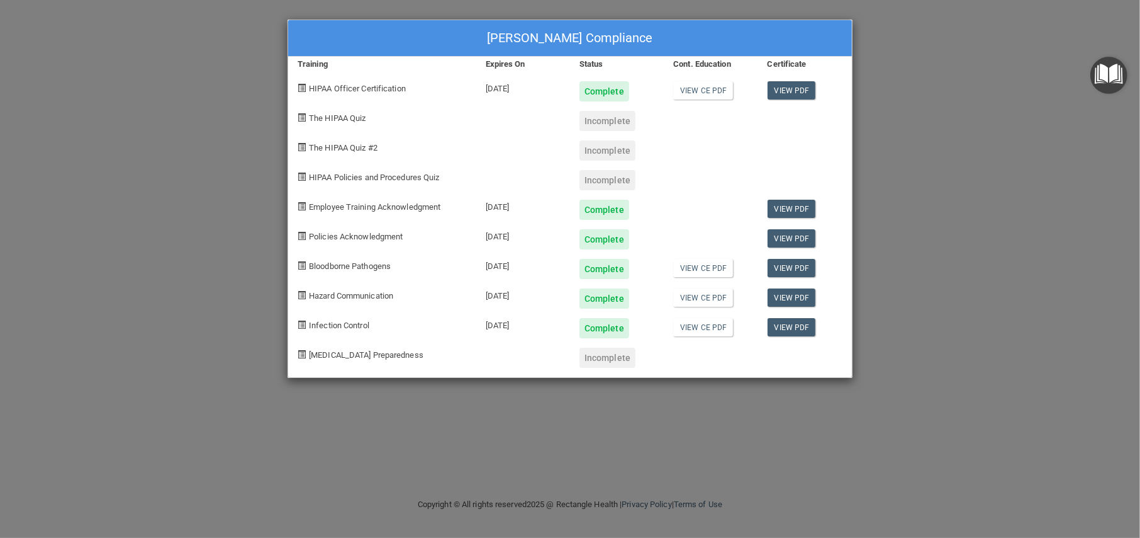
click at [972, 133] on div "[PERSON_NAME] Compliance Training Expires On Status Cont. Education Certificate…" at bounding box center [570, 269] width 1140 height 538
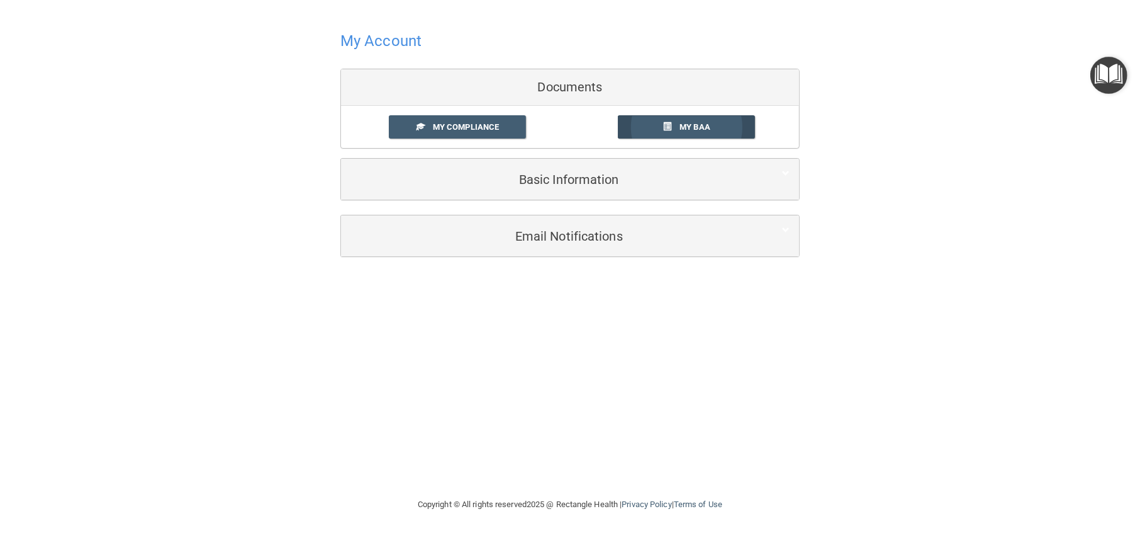
click at [710, 122] on span "My BAA" at bounding box center [695, 126] width 31 height 9
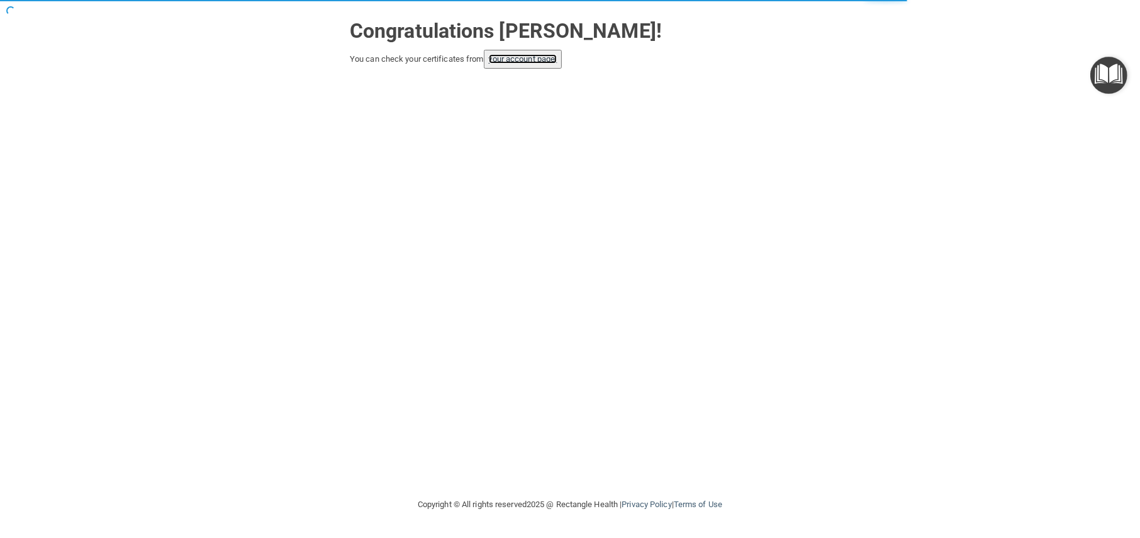
click at [524, 59] on link "your account page!" at bounding box center [523, 58] width 69 height 9
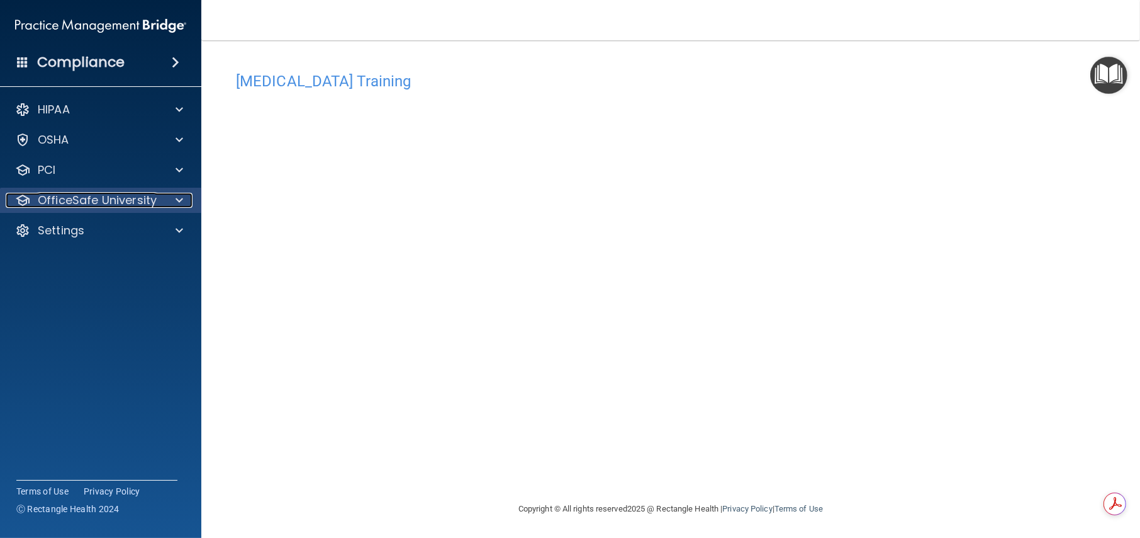
click at [141, 193] on p "OfficeSafe University" at bounding box center [97, 200] width 119 height 15
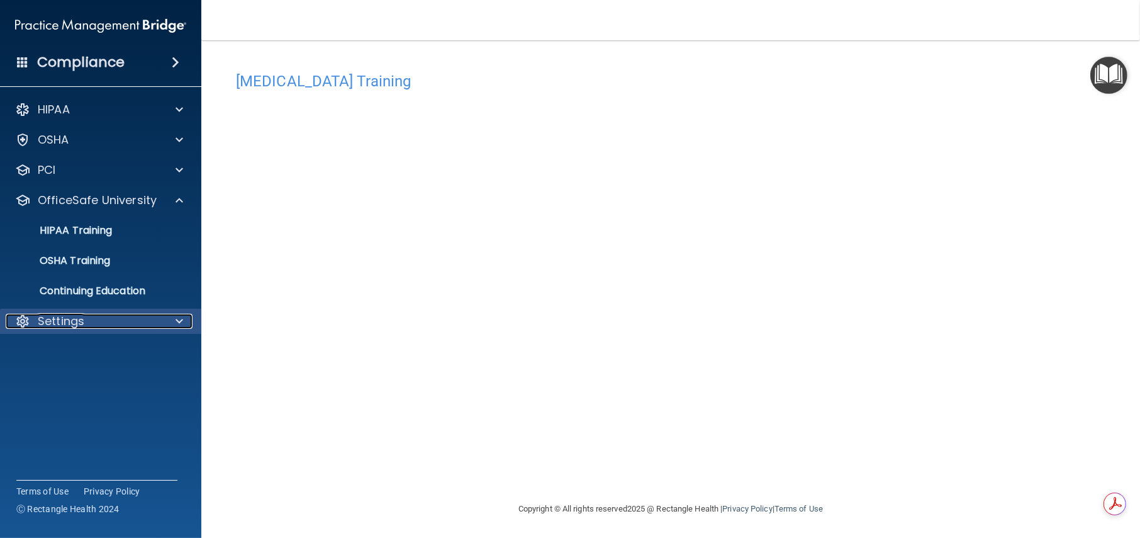
click at [111, 320] on div "Settings" at bounding box center [84, 320] width 156 height 15
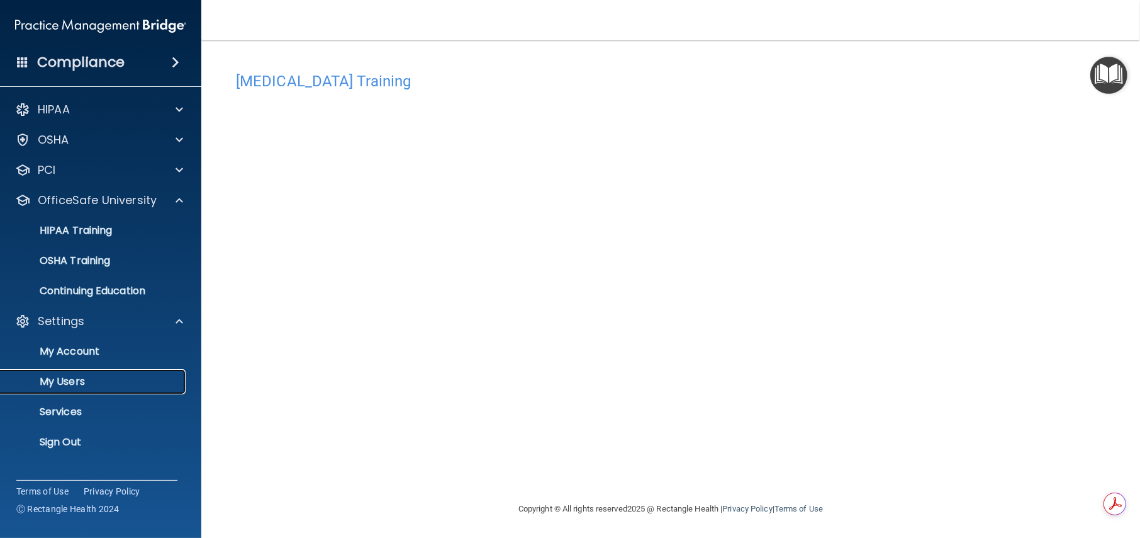
click at [80, 379] on p "My Users" at bounding box center [94, 381] width 172 height 13
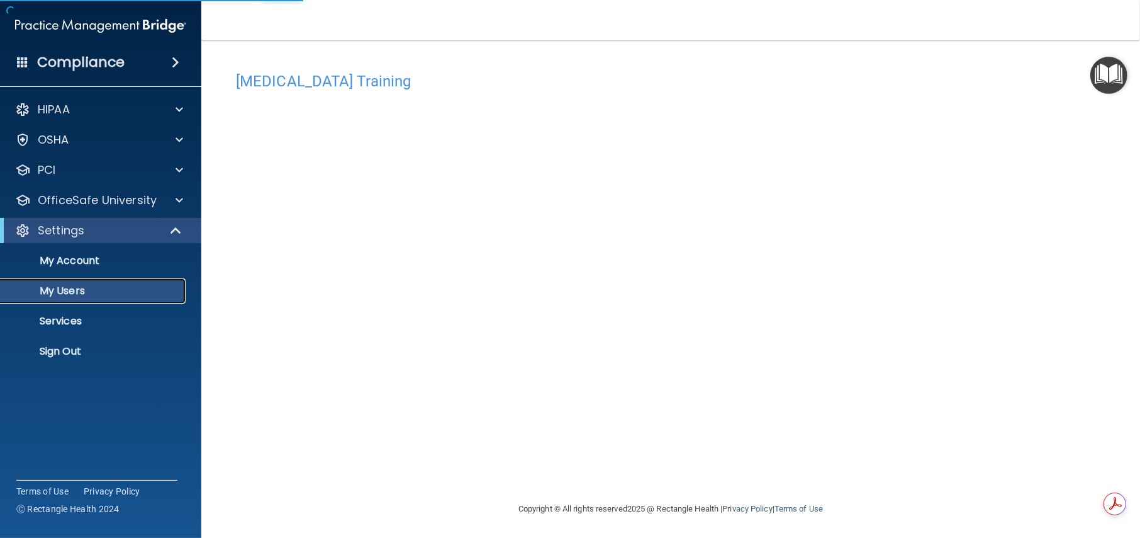
select select "20"
